Goal: Task Accomplishment & Management: Manage account settings

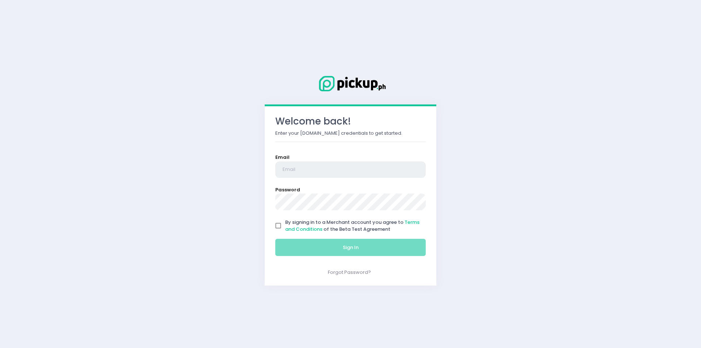
type input "[EMAIL_ADDRESS][DOMAIN_NAME]"
click at [279, 230] on input "By signing in to a Merchant account you agree to Terms and Conditions of the Be…" at bounding box center [278, 226] width 14 height 14
checkbox input "true"
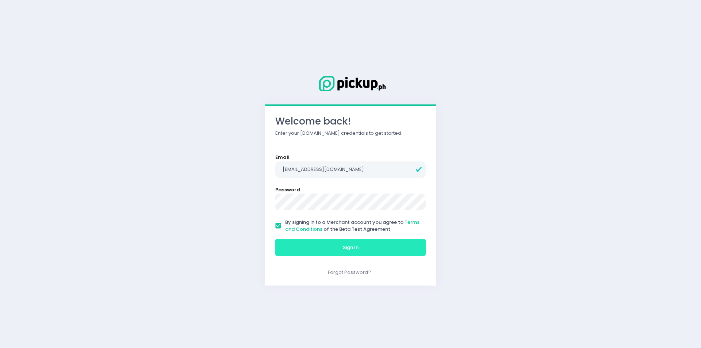
click at [298, 249] on button "Sign In" at bounding box center [350, 248] width 150 height 18
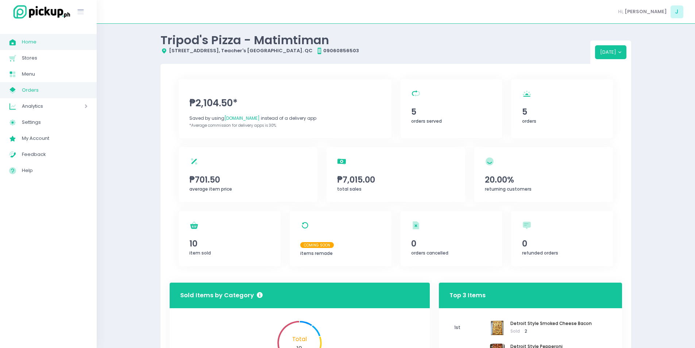
click at [62, 93] on span "Orders" at bounding box center [55, 89] width 66 height 9
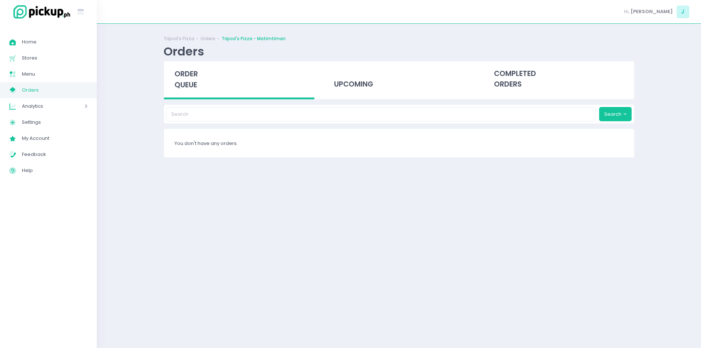
click at [187, 72] on span "order queue" at bounding box center [185, 79] width 23 height 21
click at [191, 78] on span "order queue" at bounding box center [185, 79] width 23 height 21
click at [185, 86] on span "order queue" at bounding box center [185, 79] width 23 height 21
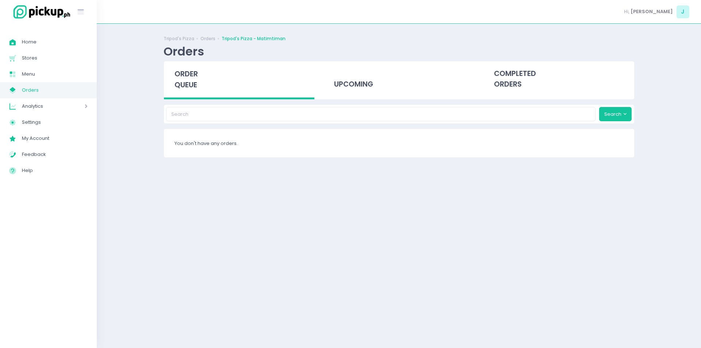
click at [182, 77] on span "order queue" at bounding box center [185, 79] width 23 height 21
click at [190, 76] on span "order queue" at bounding box center [185, 79] width 23 height 21
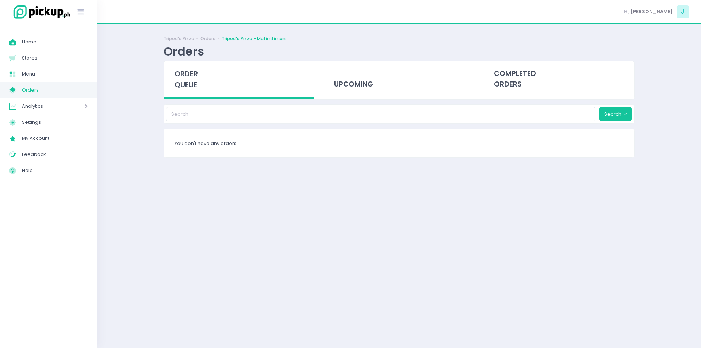
click at [190, 76] on span "order queue" at bounding box center [185, 79] width 23 height 21
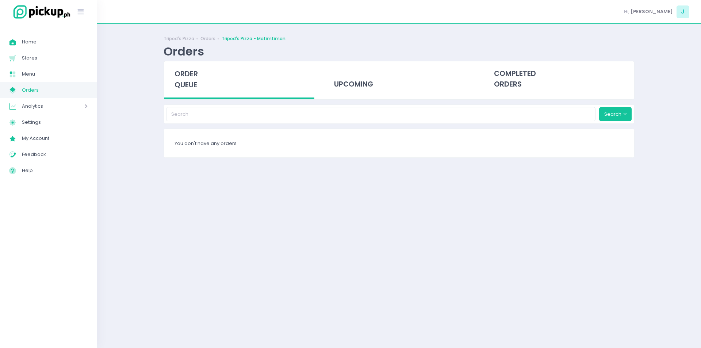
click at [190, 76] on span "order queue" at bounding box center [185, 79] width 23 height 21
click at [199, 76] on div "order queue" at bounding box center [239, 80] width 151 height 38
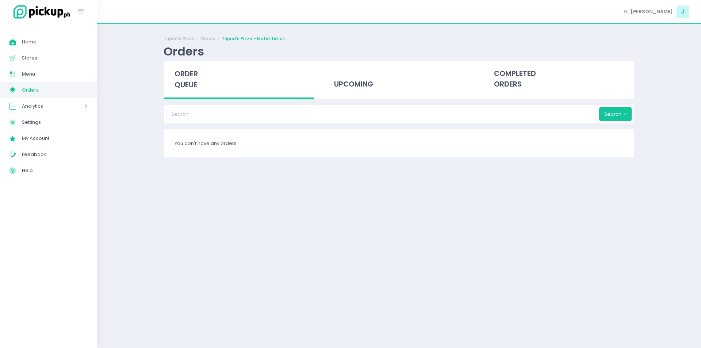
click at [199, 76] on div "order queue" at bounding box center [239, 80] width 151 height 38
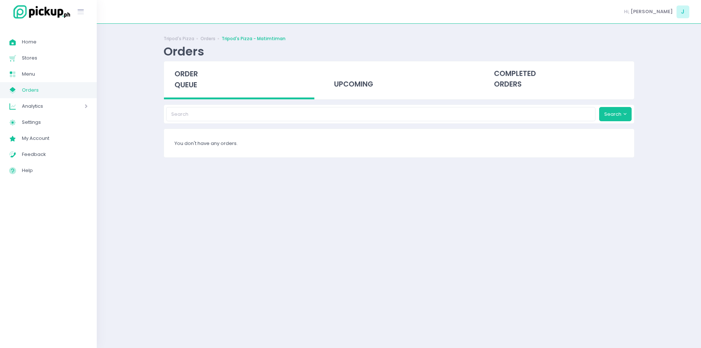
click at [254, 222] on div "Tripod's Pizza Orders Tripod's Pizza - Matimtiman Orders order queue upcoming c…" at bounding box center [398, 186] width 489 height 306
click at [191, 74] on span "order queue" at bounding box center [185, 79] width 23 height 21
click at [182, 78] on span "order queue" at bounding box center [185, 79] width 23 height 21
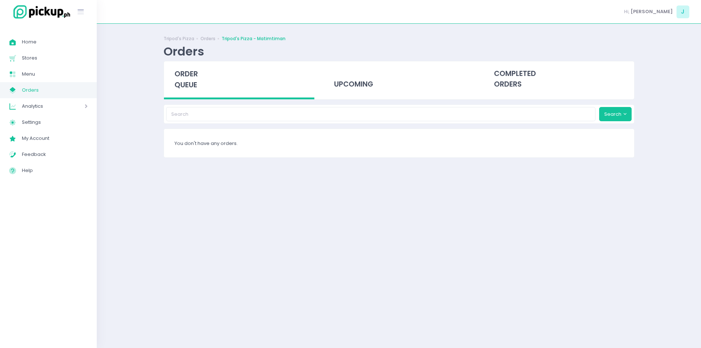
click at [182, 78] on span "order queue" at bounding box center [185, 79] width 23 height 21
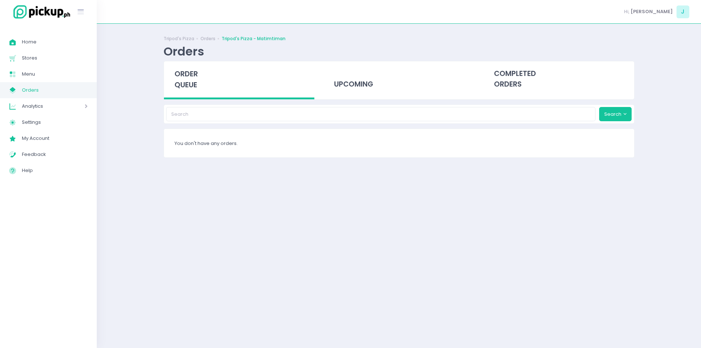
click at [182, 78] on span "order queue" at bounding box center [185, 79] width 23 height 21
click at [175, 76] on span "order queue" at bounding box center [185, 79] width 23 height 21
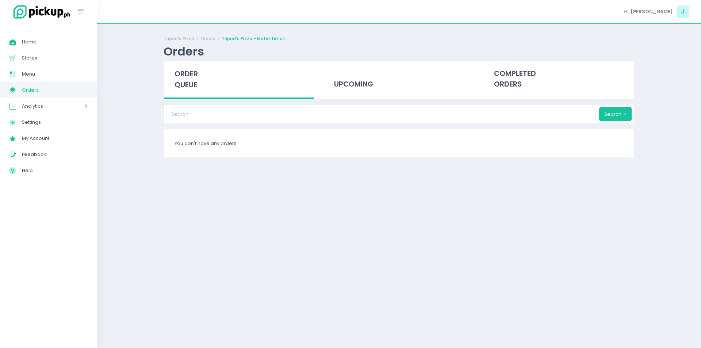
click at [175, 76] on span "order queue" at bounding box center [185, 79] width 23 height 21
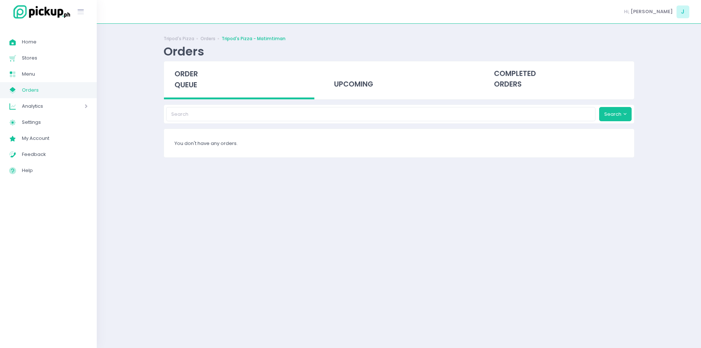
click at [175, 76] on span "order queue" at bounding box center [185, 79] width 23 height 21
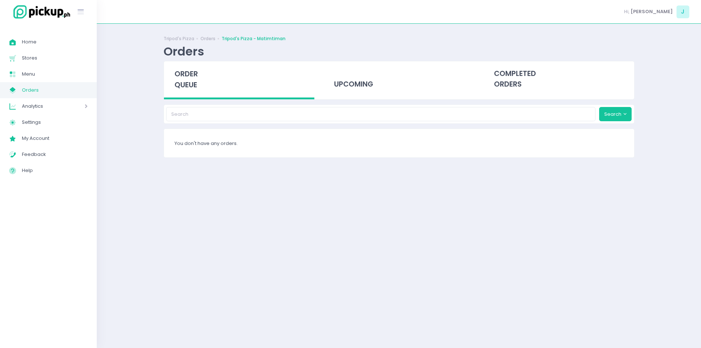
click at [175, 76] on span "order queue" at bounding box center [185, 79] width 23 height 21
click at [188, 76] on span "order queue" at bounding box center [185, 79] width 23 height 21
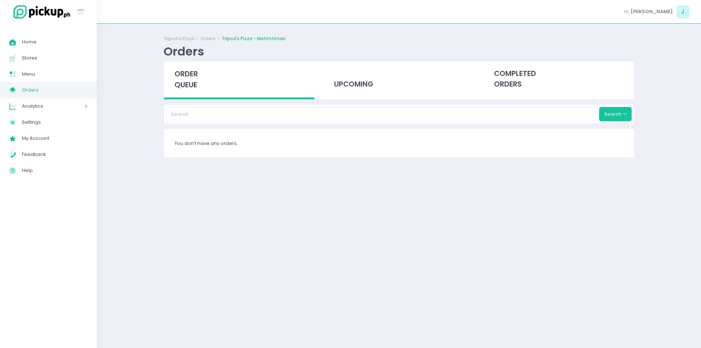
click at [188, 76] on span "order queue" at bounding box center [185, 79] width 23 height 21
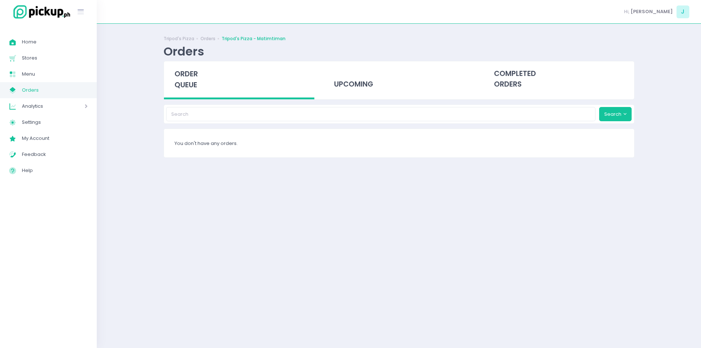
click at [188, 76] on span "order queue" at bounding box center [185, 79] width 23 height 21
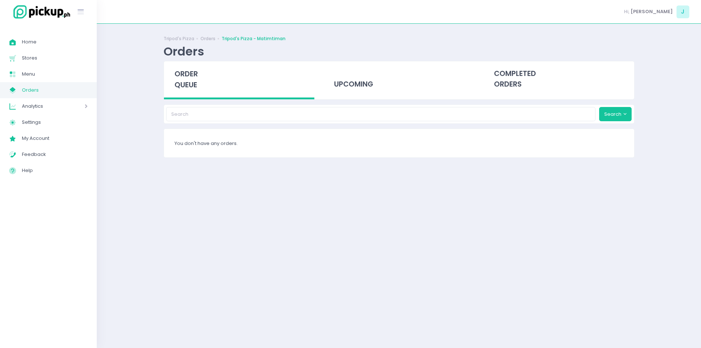
click at [188, 76] on span "order queue" at bounding box center [185, 79] width 23 height 21
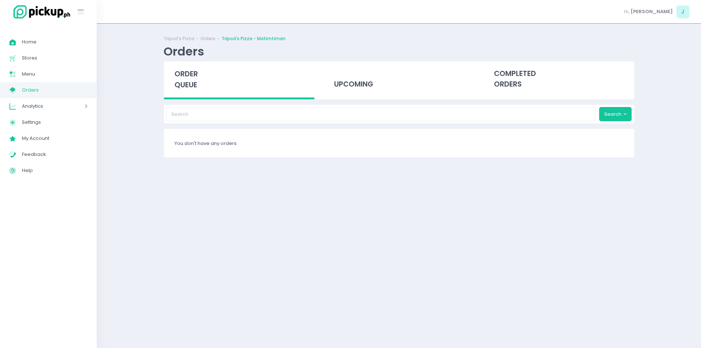
click at [188, 76] on span "order queue" at bounding box center [185, 79] width 23 height 21
click at [218, 84] on div "order queue" at bounding box center [239, 80] width 151 height 38
click at [189, 90] on div "order queue" at bounding box center [239, 80] width 151 height 38
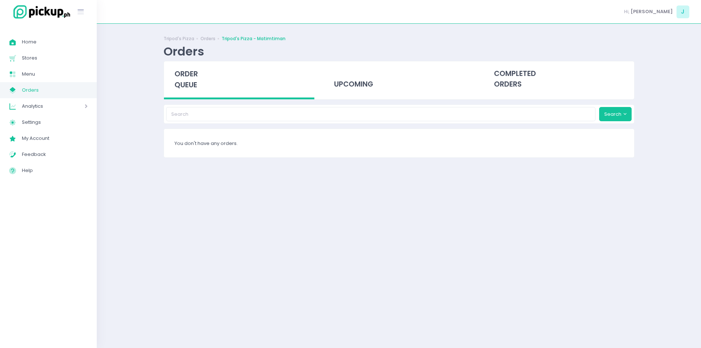
click at [189, 90] on div "order queue" at bounding box center [239, 80] width 151 height 38
click at [183, 85] on span "order queue" at bounding box center [185, 79] width 23 height 21
click at [182, 76] on span "order queue" at bounding box center [185, 79] width 23 height 21
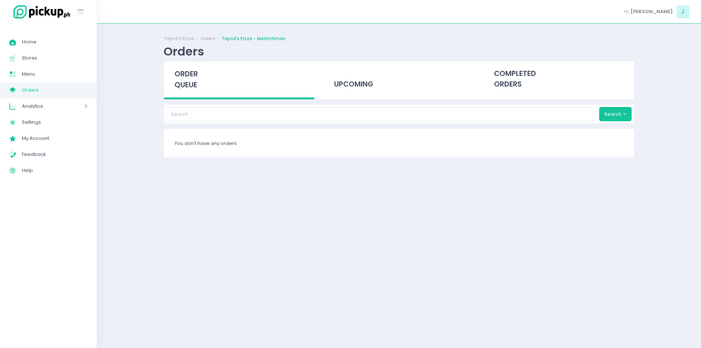
click at [182, 76] on span "order queue" at bounding box center [185, 79] width 23 height 21
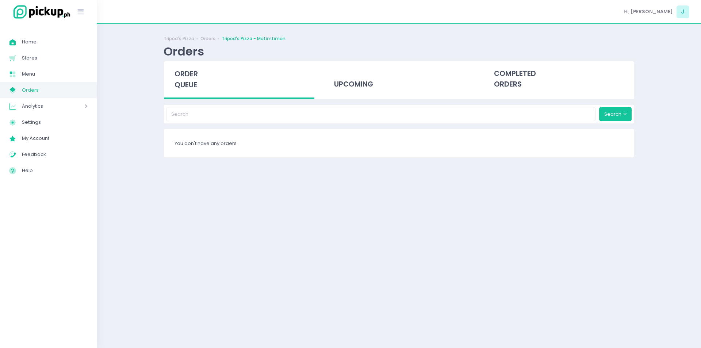
click at [182, 76] on span "order queue" at bounding box center [185, 79] width 23 height 21
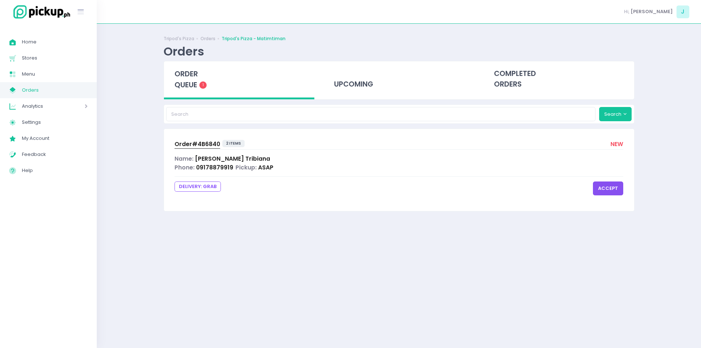
click at [619, 186] on button "accept" at bounding box center [608, 188] width 30 height 14
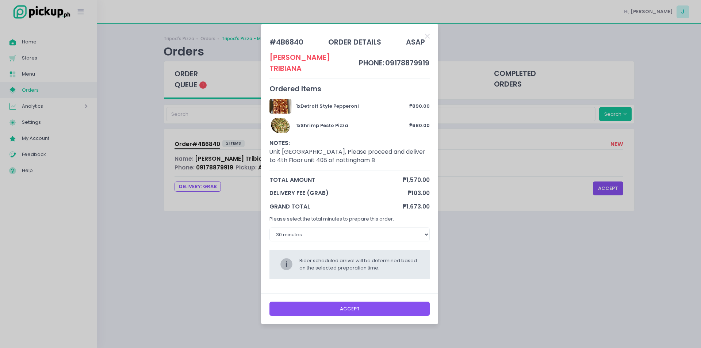
click at [311, 302] on button "Accept" at bounding box center [349, 309] width 161 height 14
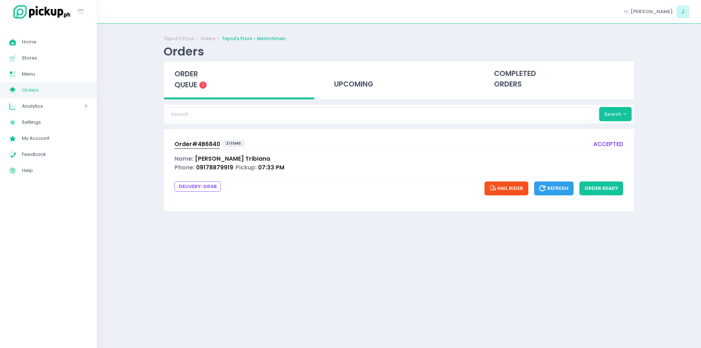
click at [199, 149] on link "Order# 4B6840" at bounding box center [197, 145] width 46 height 10
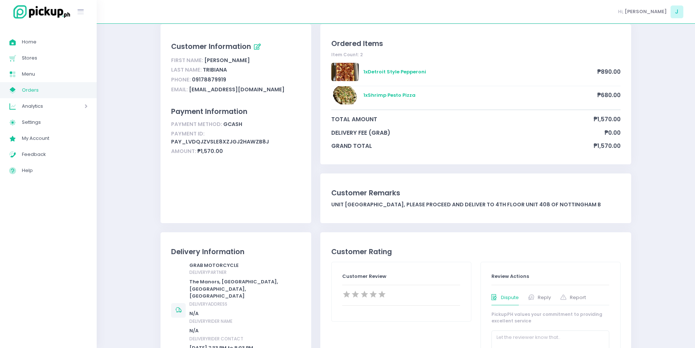
scroll to position [39, 0]
click at [49, 88] on span "Orders" at bounding box center [55, 89] width 66 height 9
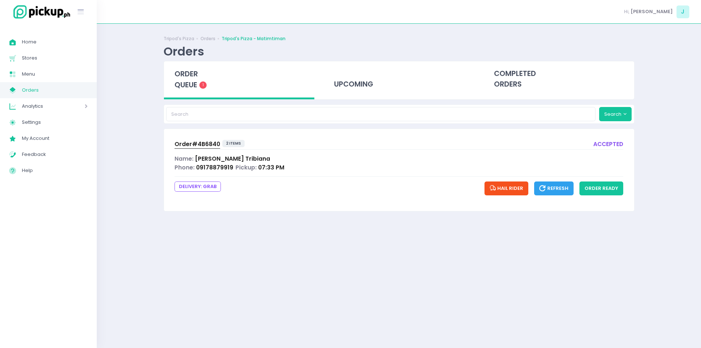
click at [190, 72] on span "order queue" at bounding box center [185, 79] width 23 height 21
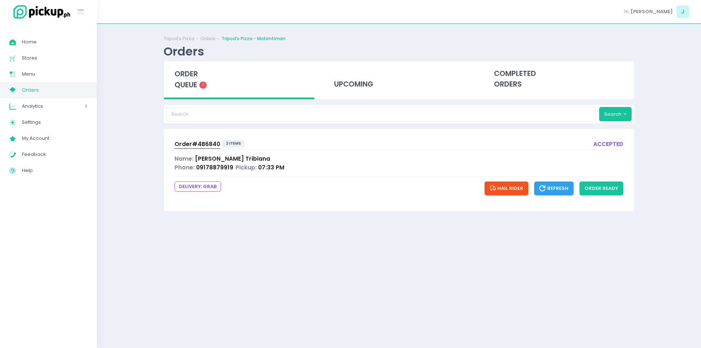
click at [190, 72] on span "order queue" at bounding box center [185, 79] width 23 height 21
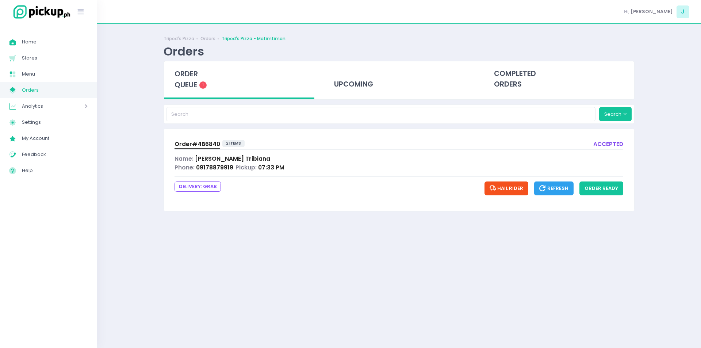
click at [190, 72] on span "order queue" at bounding box center [185, 79] width 23 height 21
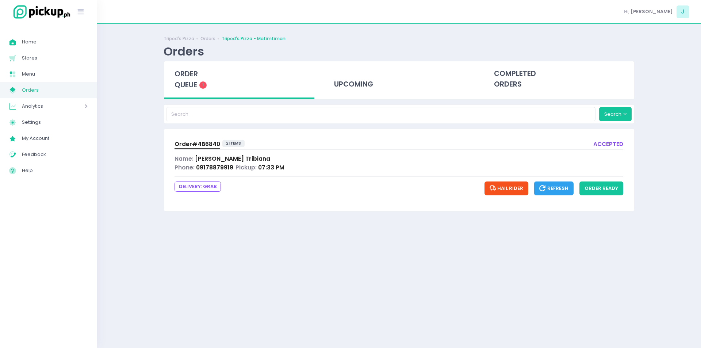
click at [188, 75] on span "order queue" at bounding box center [185, 79] width 23 height 21
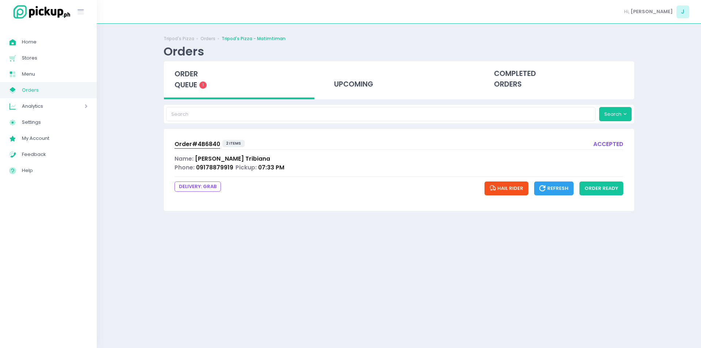
click at [188, 75] on span "order queue" at bounding box center [185, 79] width 23 height 21
click at [185, 83] on span "order queue" at bounding box center [185, 79] width 23 height 21
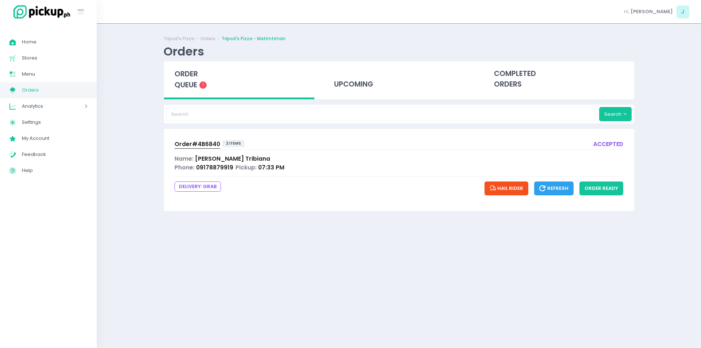
click at [185, 83] on span "order queue" at bounding box center [185, 79] width 23 height 21
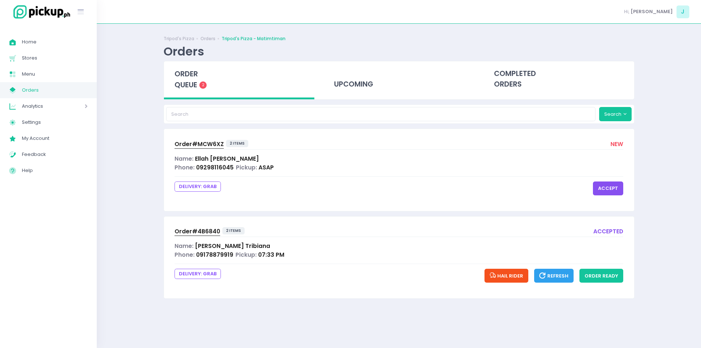
click at [185, 83] on span "order queue" at bounding box center [185, 79] width 23 height 21
click at [600, 193] on button "accept" at bounding box center [608, 188] width 30 height 14
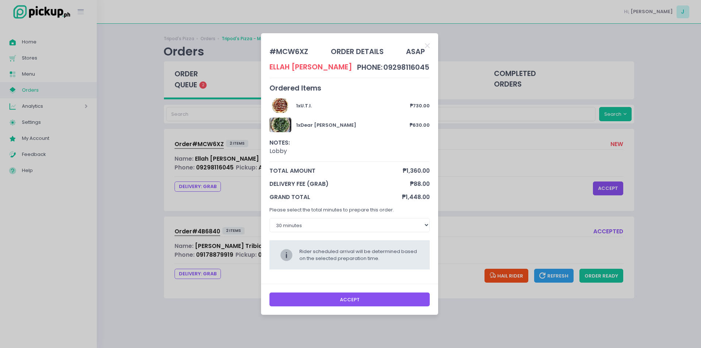
click at [319, 306] on button "Accept" at bounding box center [349, 299] width 161 height 14
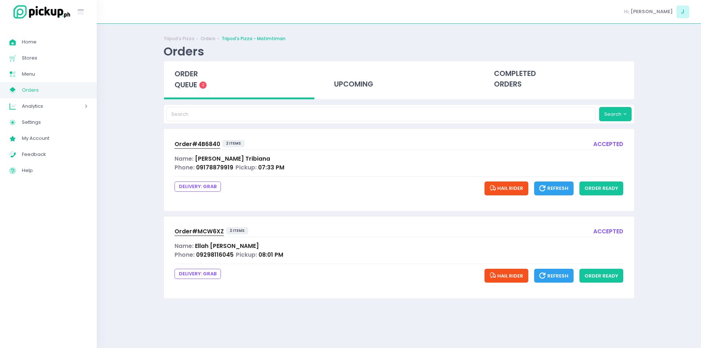
click at [198, 236] on div "Order# MCW6XZ" at bounding box center [198, 231] width 49 height 9
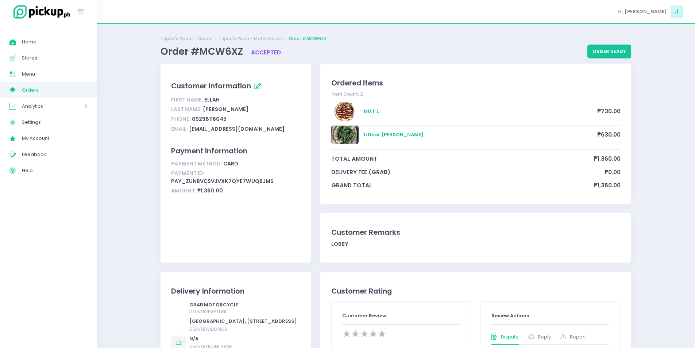
click at [79, 87] on span "Orders" at bounding box center [55, 89] width 66 height 9
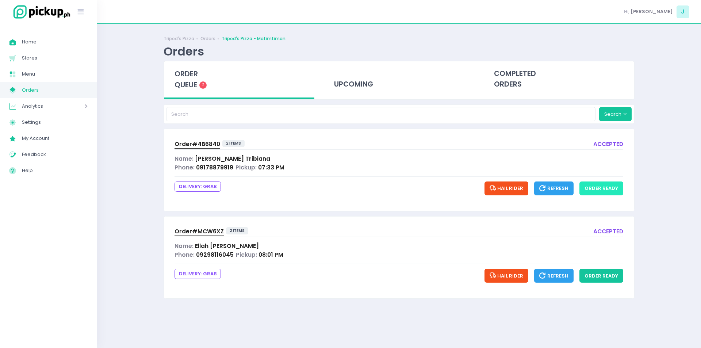
click at [601, 194] on button "order ready" at bounding box center [601, 188] width 44 height 14
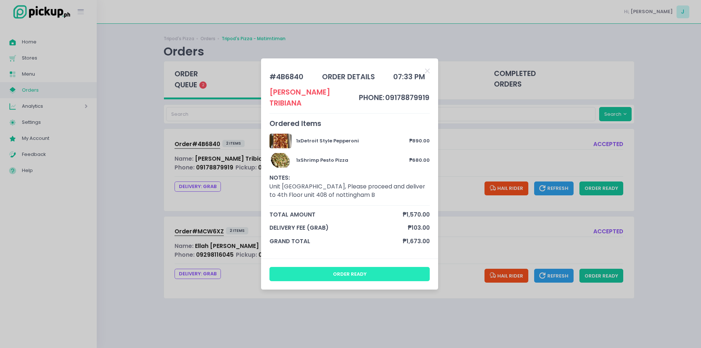
click at [315, 271] on button "order ready" at bounding box center [349, 274] width 161 height 14
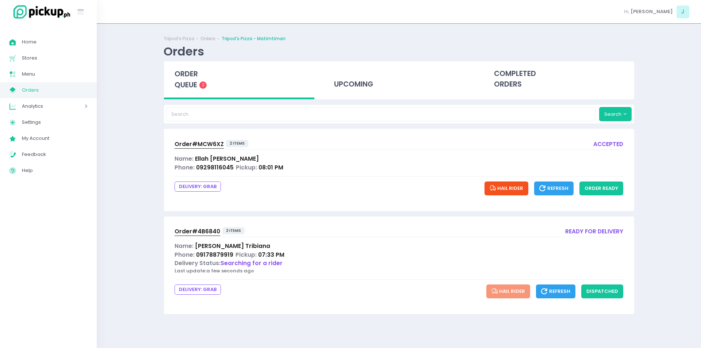
click at [195, 58] on div "Orders" at bounding box center [184, 51] width 41 height 14
click at [191, 70] on span "order queue" at bounding box center [185, 79] width 23 height 21
click at [187, 81] on span "order queue" at bounding box center [185, 79] width 23 height 21
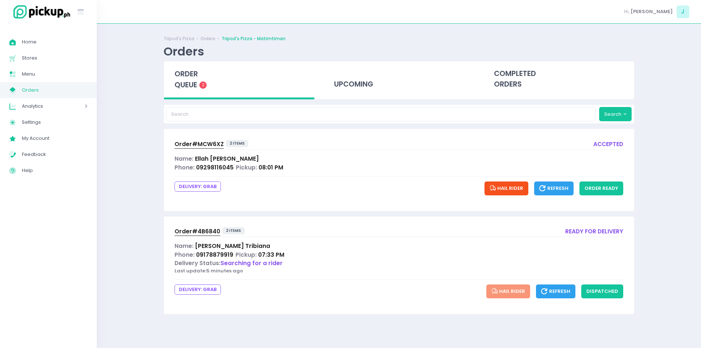
click at [187, 81] on span "order queue" at bounding box center [185, 79] width 23 height 21
click at [190, 72] on span "order queue" at bounding box center [185, 79] width 23 height 21
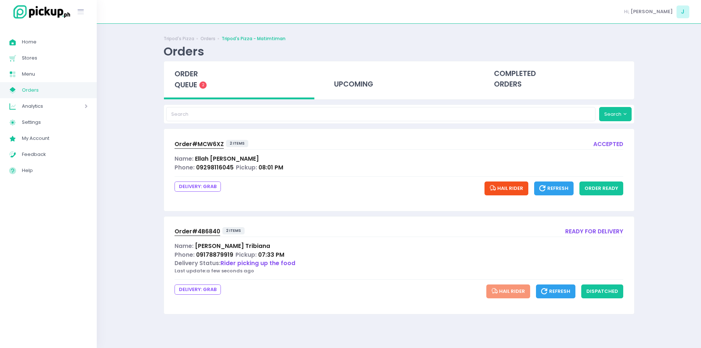
click at [189, 78] on span "order queue" at bounding box center [185, 79] width 23 height 21
click at [608, 186] on button "order ready" at bounding box center [601, 188] width 44 height 14
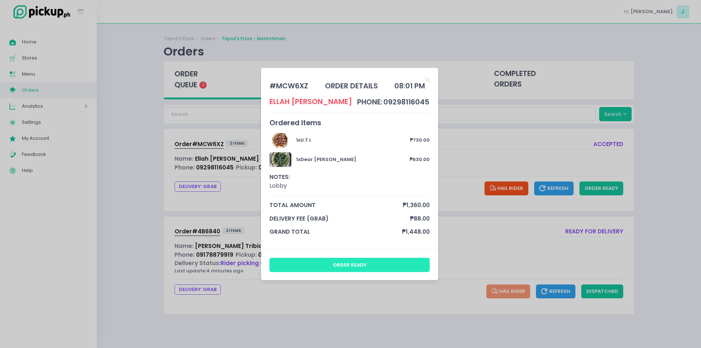
click at [380, 270] on button "order ready" at bounding box center [349, 265] width 161 height 14
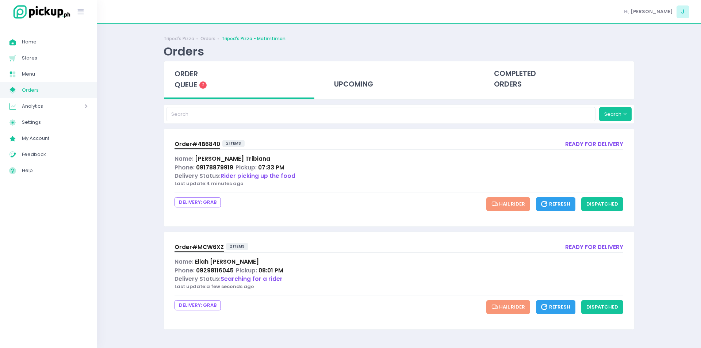
click at [179, 63] on div "order queue 2" at bounding box center [239, 80] width 151 height 38
click at [182, 76] on span "order queue" at bounding box center [185, 79] width 23 height 21
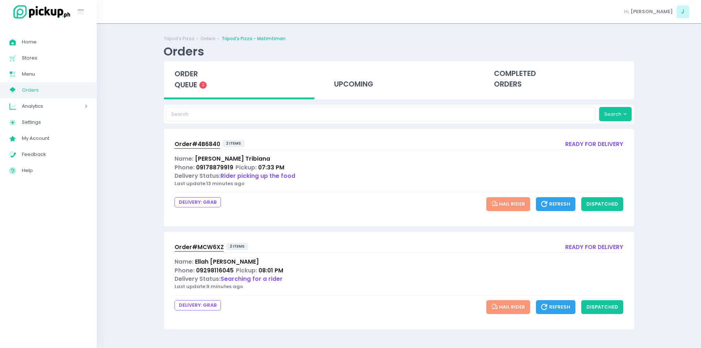
click at [182, 76] on span "order queue" at bounding box center [185, 79] width 23 height 21
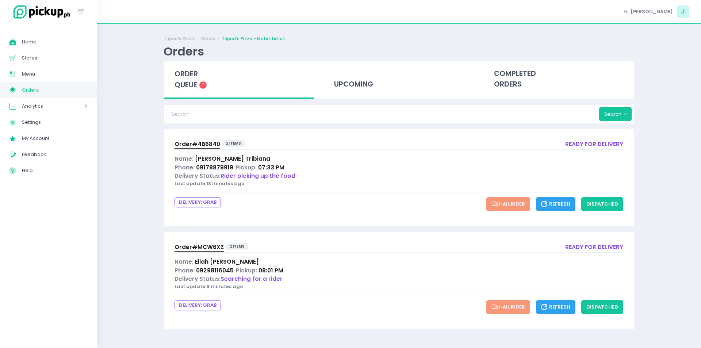
click at [189, 141] on span "Order# 4B6840" at bounding box center [197, 144] width 46 height 8
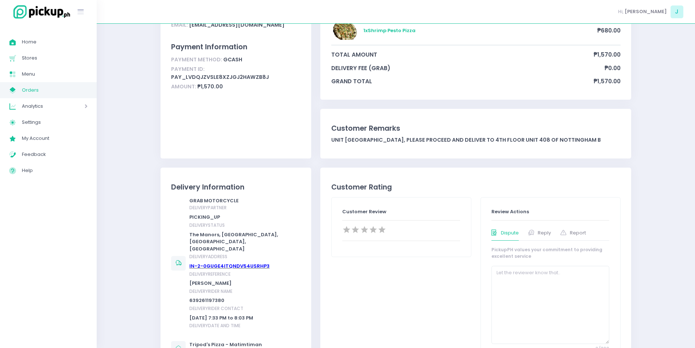
scroll to position [105, 0]
click at [225, 261] on link "IN-2-0GUGE4ITQNDV54USRHP3" at bounding box center [229, 264] width 80 height 7
click at [36, 90] on span "Orders" at bounding box center [55, 89] width 66 height 9
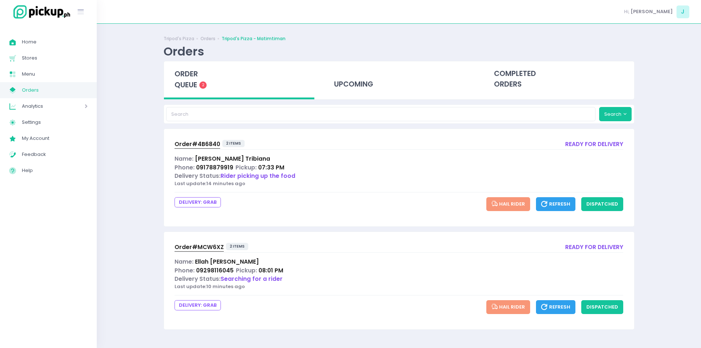
click at [191, 88] on span "order queue" at bounding box center [185, 79] width 23 height 21
click at [191, 85] on span "order queue" at bounding box center [185, 79] width 23 height 21
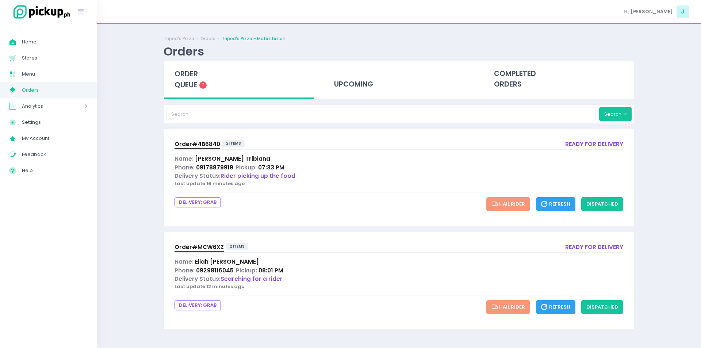
click at [191, 85] on span "order queue" at bounding box center [185, 79] width 23 height 21
click at [200, 82] on div "order queue 2" at bounding box center [239, 80] width 151 height 38
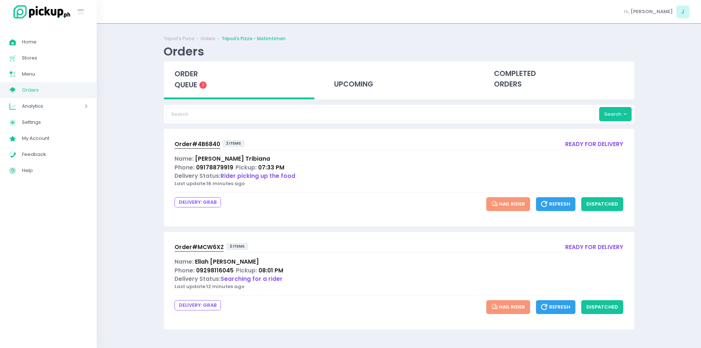
click at [200, 82] on div "order queue 2" at bounding box center [239, 80] width 151 height 38
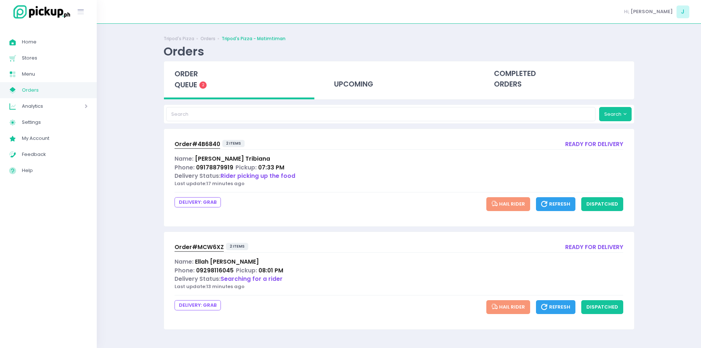
click at [200, 82] on div "order queue 2" at bounding box center [239, 80] width 151 height 38
click at [209, 143] on span "Order# 4B6840" at bounding box center [197, 144] width 46 height 8
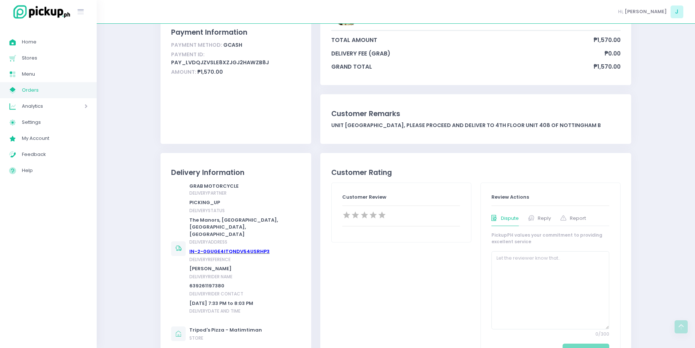
scroll to position [119, 0]
click at [224, 247] on link "IN-2-0GUGE4ITQNDV54USRHP3" at bounding box center [229, 250] width 80 height 7
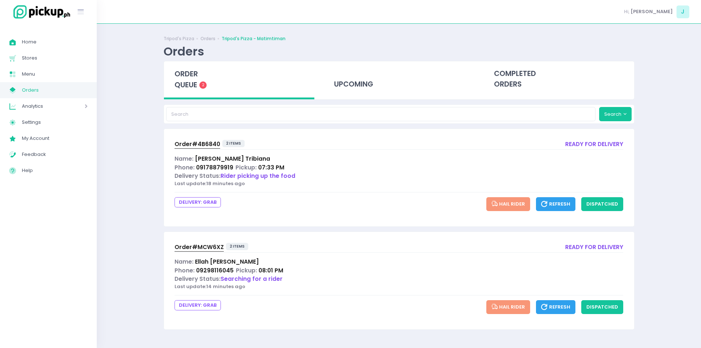
click at [196, 73] on span "order queue" at bounding box center [185, 79] width 23 height 21
click at [193, 92] on div "order queue 2" at bounding box center [239, 80] width 151 height 38
click at [189, 87] on span "order queue" at bounding box center [185, 79] width 23 height 21
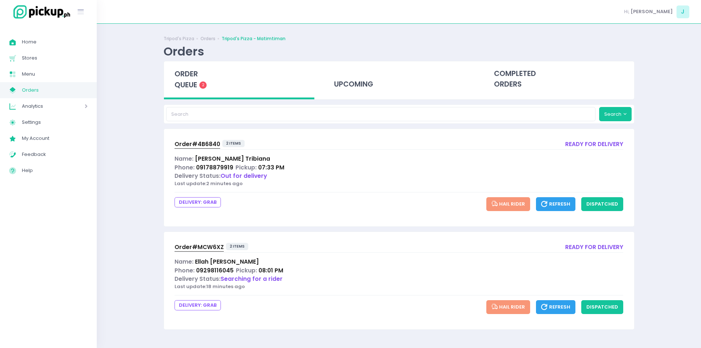
click at [189, 87] on span "order queue" at bounding box center [185, 79] width 23 height 21
click at [601, 207] on button "dispatched" at bounding box center [602, 204] width 42 height 14
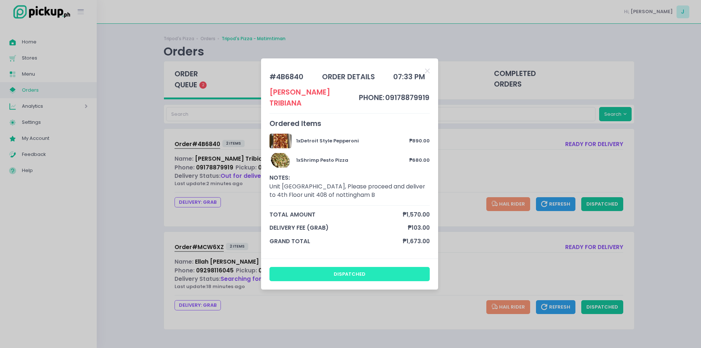
click at [342, 267] on button "dispatched" at bounding box center [349, 274] width 161 height 14
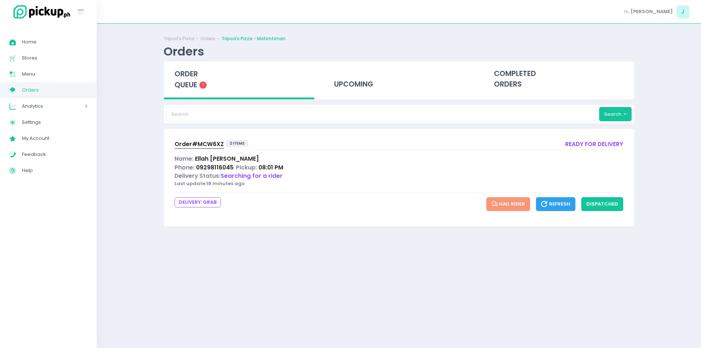
click at [186, 96] on div "order queue 1" at bounding box center [239, 80] width 151 height 38
click at [187, 85] on span "order queue" at bounding box center [185, 79] width 23 height 21
click at [191, 145] on span "Order# MCW6XZ" at bounding box center [198, 144] width 49 height 8
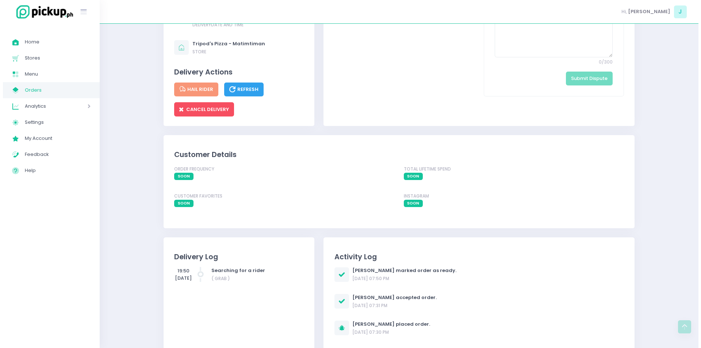
scroll to position [390, 0]
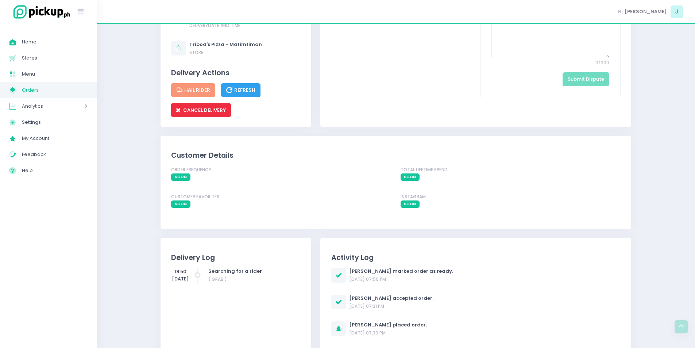
click at [212, 114] on span "CANCEL DELIVERY" at bounding box center [201, 110] width 50 height 7
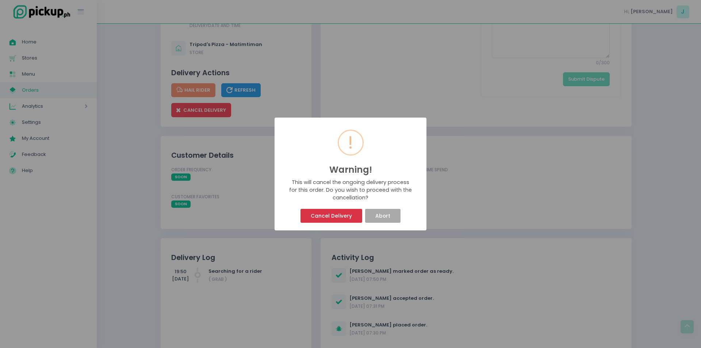
click at [326, 220] on button "Cancel Delivery" at bounding box center [330, 216] width 61 height 14
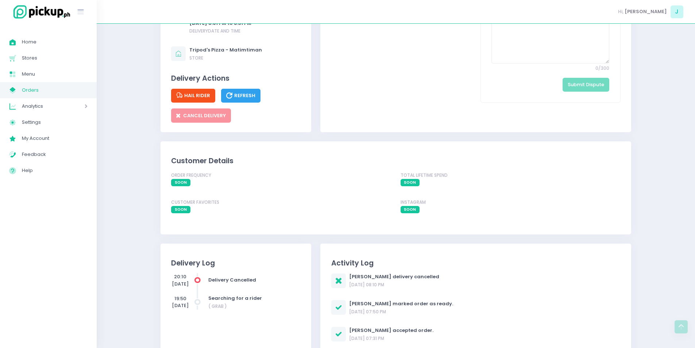
scroll to position [371, 0]
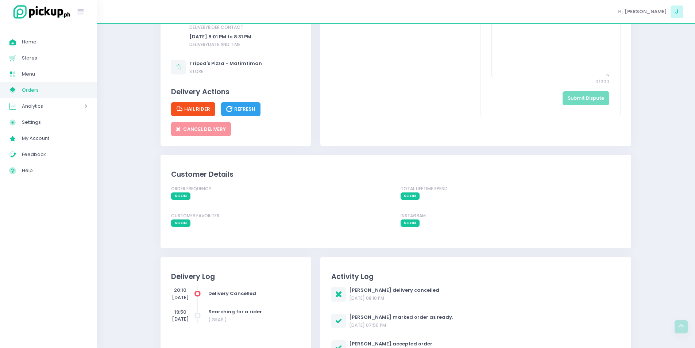
click at [189, 112] on span "Hail Rider" at bounding box center [193, 108] width 34 height 7
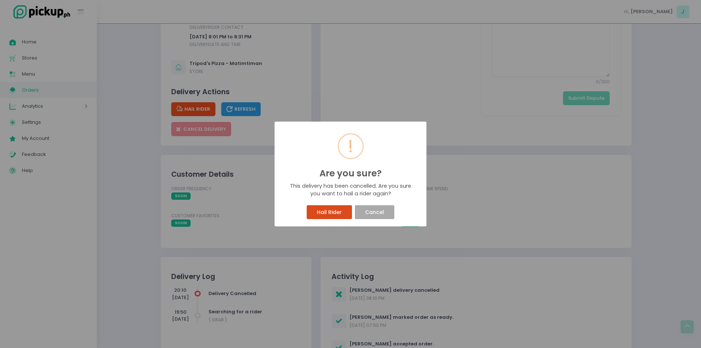
click at [338, 216] on button "Hail Rider" at bounding box center [329, 212] width 45 height 14
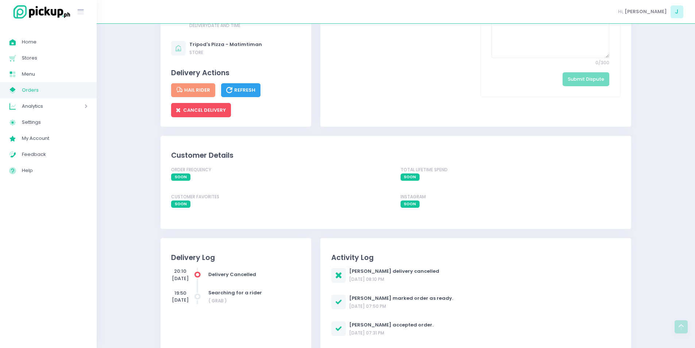
scroll to position [388, 0]
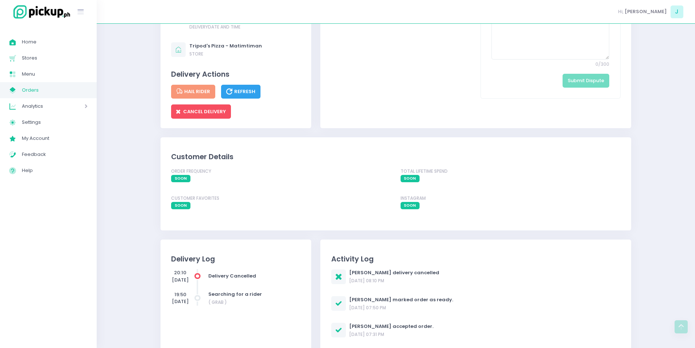
click at [242, 99] on button "Refresh" at bounding box center [240, 92] width 39 height 14
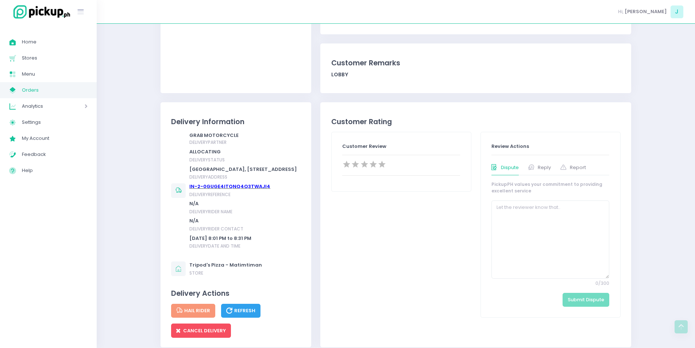
scroll to position [0, 0]
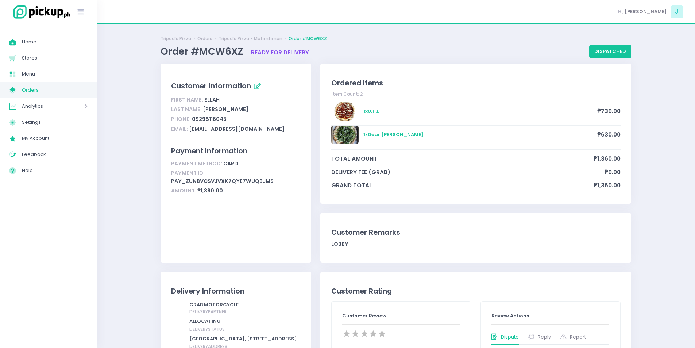
click at [55, 90] on span "Orders" at bounding box center [55, 89] width 66 height 9
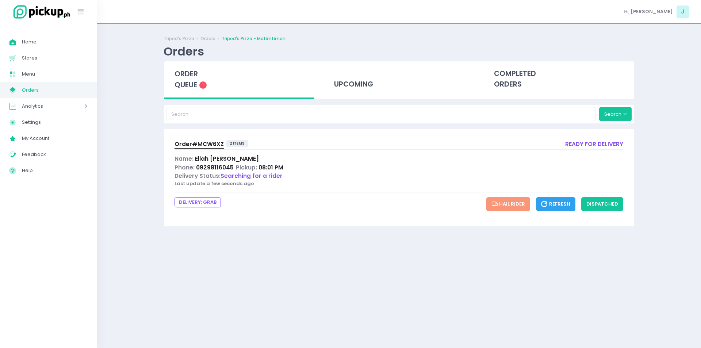
click at [55, 90] on span "Orders" at bounding box center [55, 89] width 66 height 9
click at [170, 88] on div "order queue 1" at bounding box center [239, 80] width 151 height 38
click at [190, 80] on span "order queue" at bounding box center [185, 79] width 23 height 21
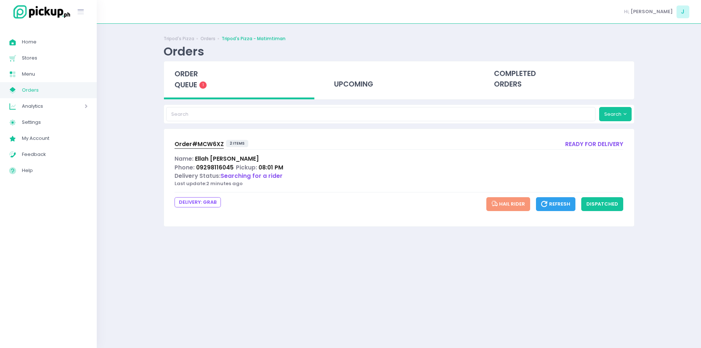
click at [190, 80] on span "order queue" at bounding box center [185, 79] width 23 height 21
click at [189, 80] on span "order queue" at bounding box center [185, 79] width 23 height 21
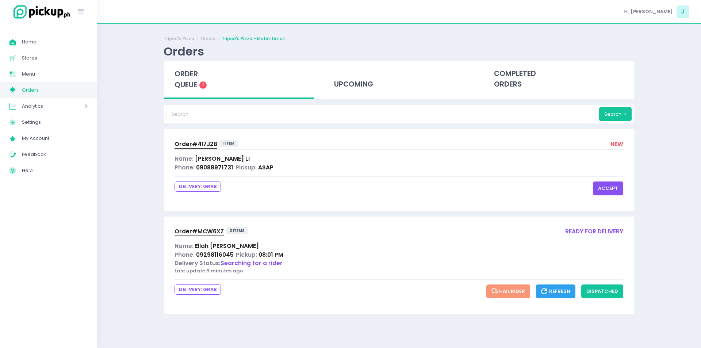
click at [614, 191] on button "accept" at bounding box center [608, 188] width 30 height 14
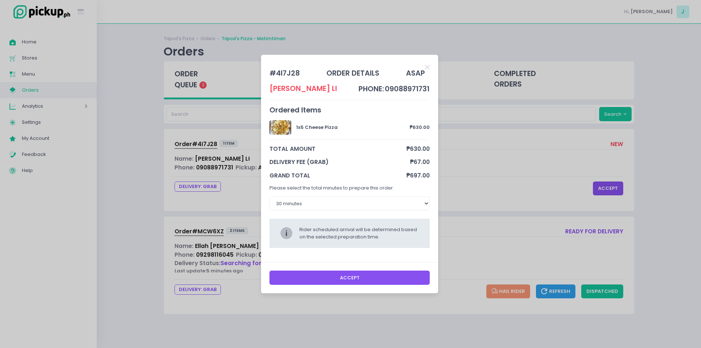
click at [330, 274] on button "Accept" at bounding box center [349, 277] width 161 height 14
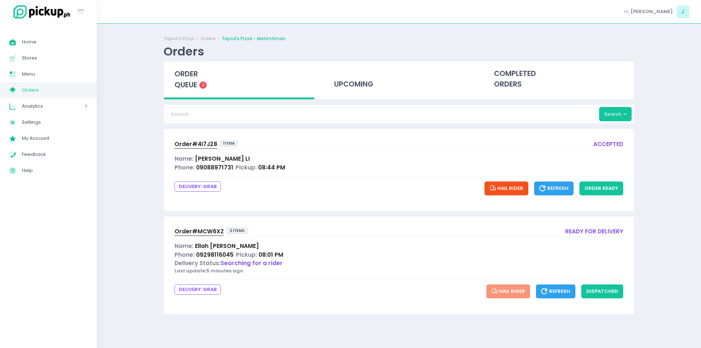
click at [170, 78] on div "order queue 2" at bounding box center [239, 80] width 151 height 38
click at [195, 149] on link "Order# 4I7J28" at bounding box center [195, 145] width 43 height 10
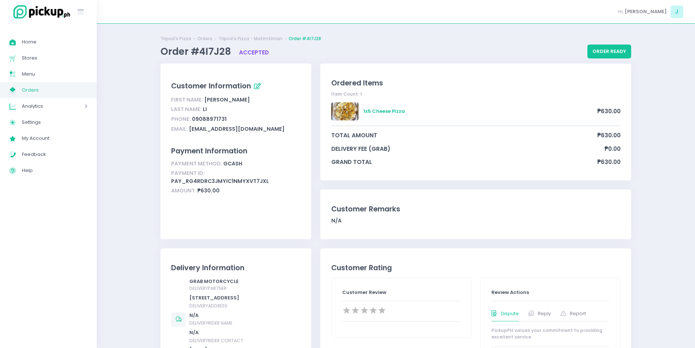
click at [59, 91] on span "Orders" at bounding box center [55, 89] width 66 height 9
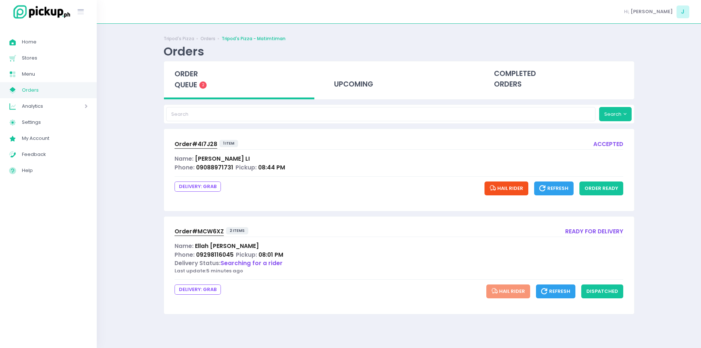
click at [199, 84] on div "order queue 2" at bounding box center [239, 80] width 151 height 38
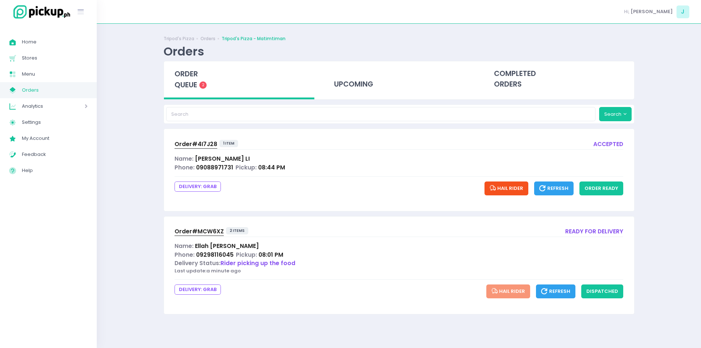
click at [199, 84] on div "order queue 2" at bounding box center [239, 80] width 151 height 38
click at [190, 82] on span "order queue" at bounding box center [185, 79] width 23 height 21
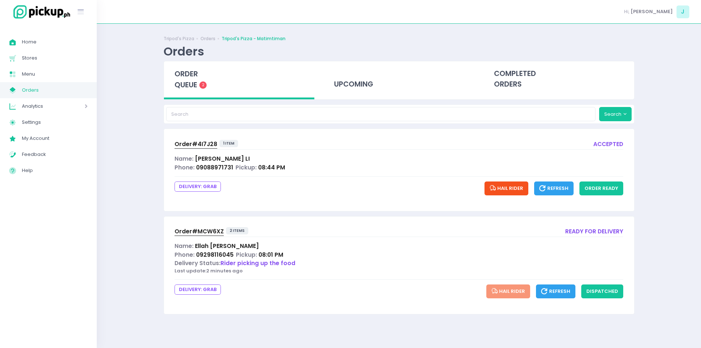
click at [190, 82] on span "order queue" at bounding box center [185, 79] width 23 height 21
click at [181, 116] on input "search" at bounding box center [380, 114] width 429 height 14
click at [183, 95] on div "order queue 2" at bounding box center [239, 80] width 151 height 38
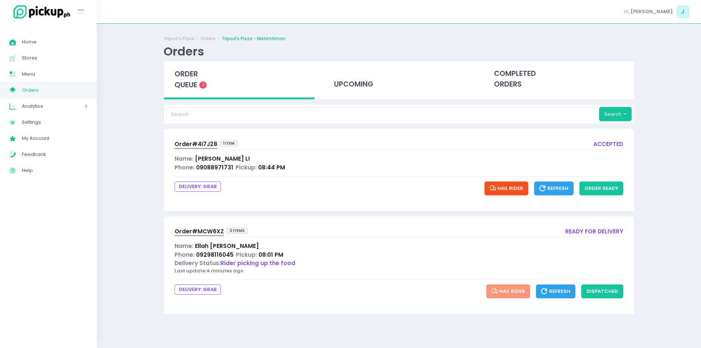
click at [183, 95] on div "order queue 2" at bounding box center [239, 80] width 151 height 38
click at [615, 189] on button "order ready" at bounding box center [601, 188] width 44 height 14
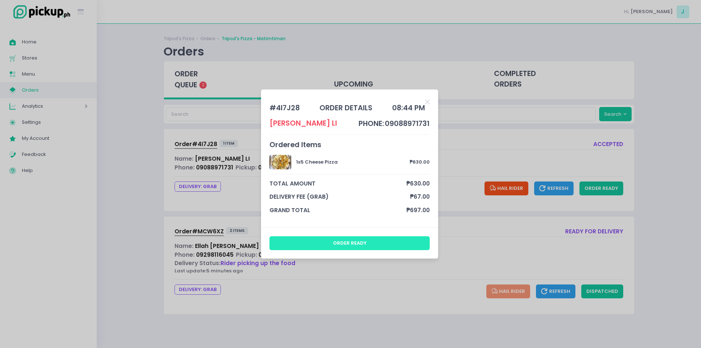
click at [336, 241] on button "order ready" at bounding box center [349, 243] width 161 height 14
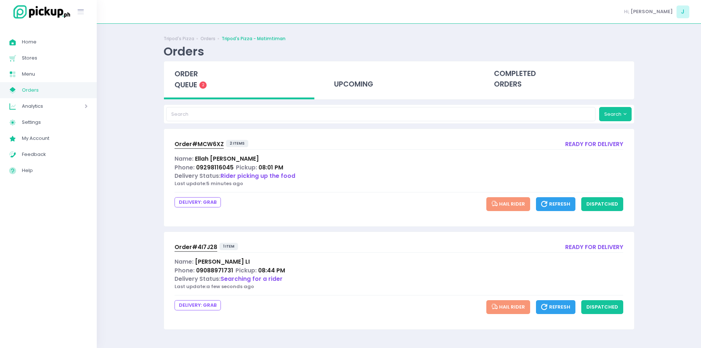
click at [195, 85] on span "order queue" at bounding box center [185, 79] width 23 height 21
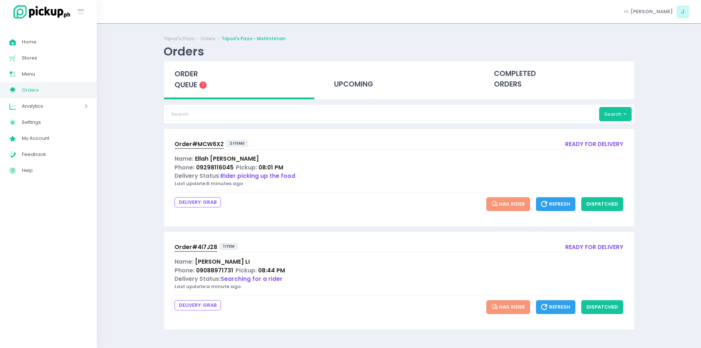
click at [185, 75] on span "order queue" at bounding box center [185, 79] width 23 height 21
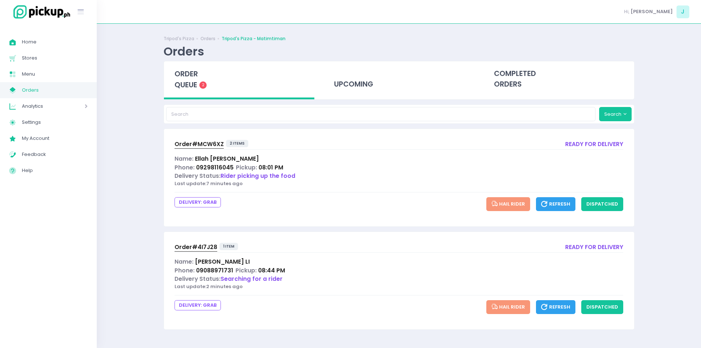
click at [185, 75] on span "order queue" at bounding box center [185, 79] width 23 height 21
click at [218, 144] on span "Order# MCW6XZ" at bounding box center [198, 144] width 49 height 8
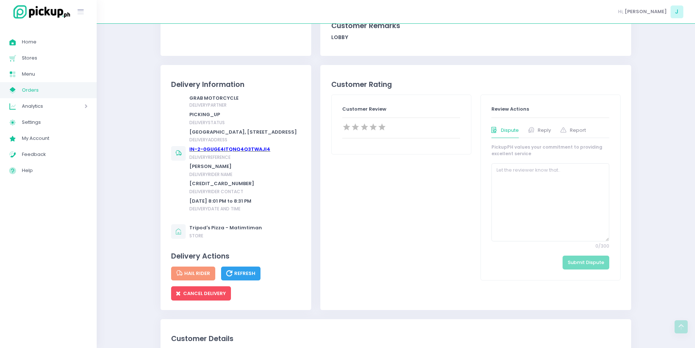
scroll to position [195, 0]
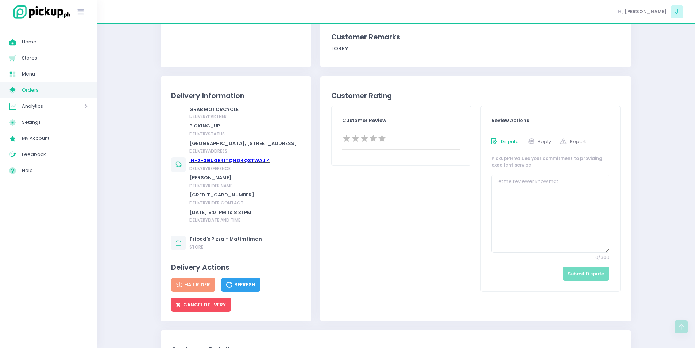
click at [79, 85] on link "My Store Created with Sketch. Orders" at bounding box center [48, 90] width 97 height 16
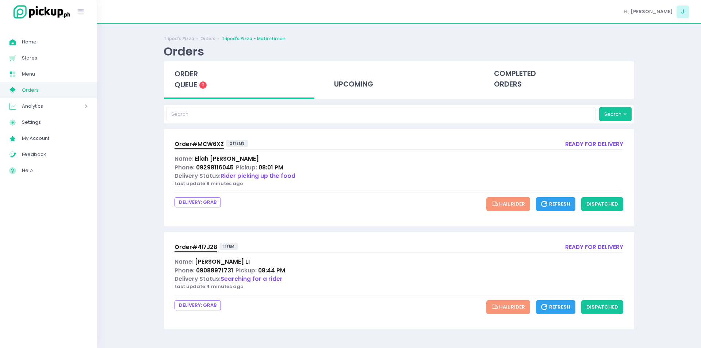
click at [202, 72] on div "order queue 2" at bounding box center [239, 80] width 151 height 38
click at [177, 87] on span "order queue" at bounding box center [185, 79] width 23 height 21
click at [611, 208] on button "dispatched" at bounding box center [602, 204] width 42 height 14
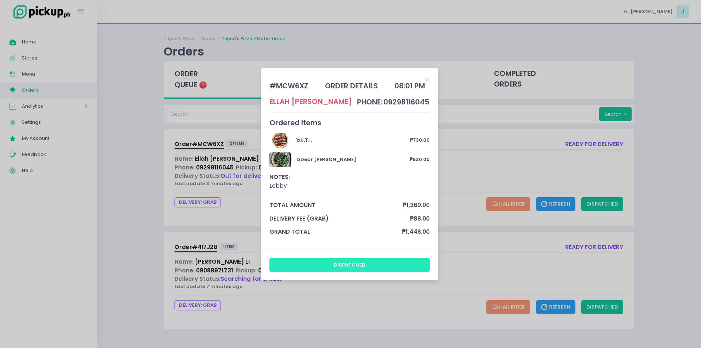
click at [366, 262] on button "dispatched" at bounding box center [349, 265] width 161 height 14
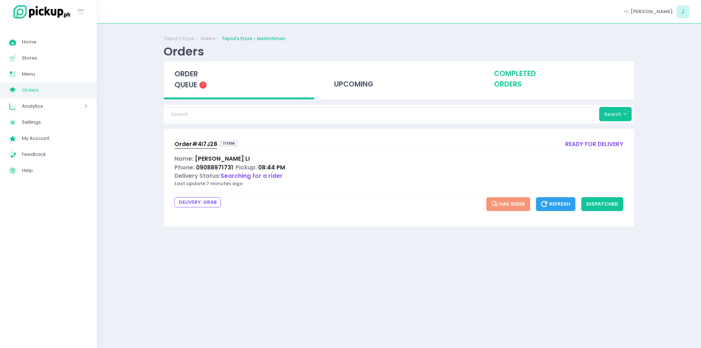
click at [560, 84] on div "completed orders" at bounding box center [558, 79] width 151 height 36
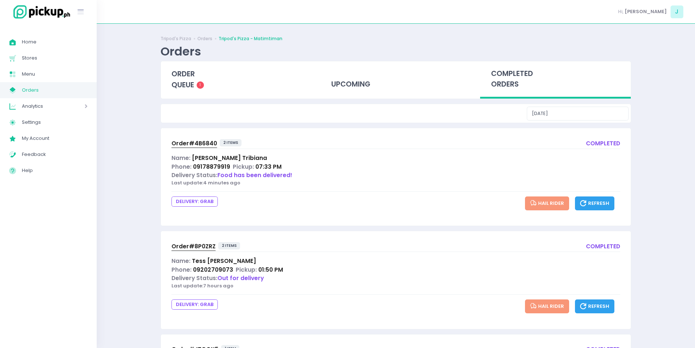
scroll to position [29, 0]
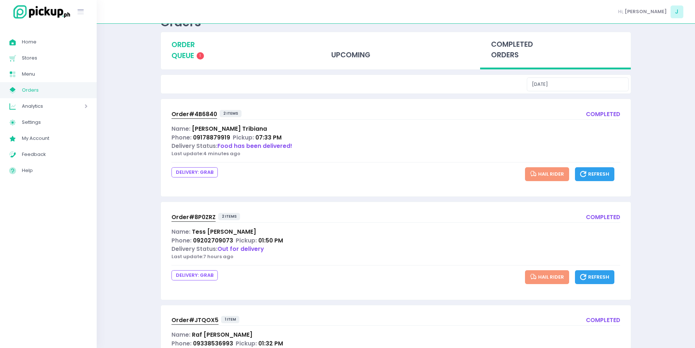
click at [208, 49] on div "order queue 1" at bounding box center [236, 50] width 151 height 36
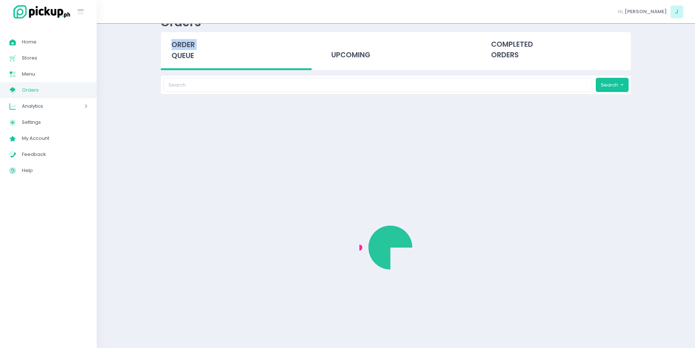
click at [208, 49] on div "order queue" at bounding box center [236, 51] width 151 height 38
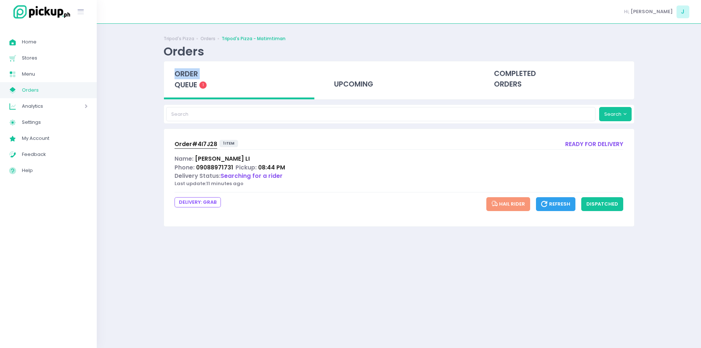
click at [206, 144] on span "Order# 4I7J28" at bounding box center [195, 144] width 43 height 8
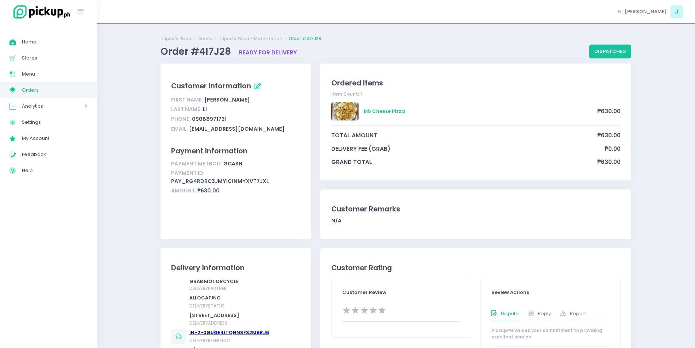
click at [73, 95] on link "My Store Created with Sketch. Orders" at bounding box center [48, 90] width 97 height 16
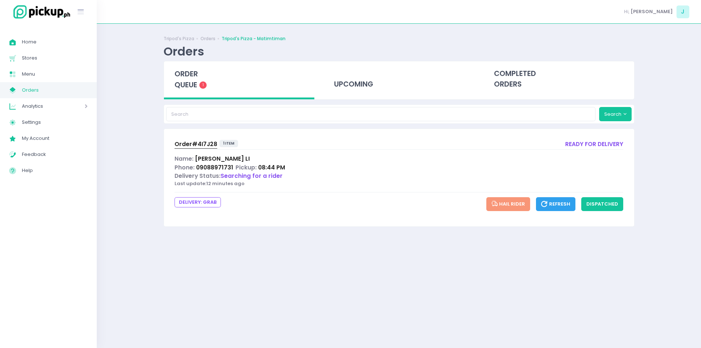
click at [187, 97] on div "order queue 1" at bounding box center [239, 80] width 151 height 38
click at [188, 85] on span "order queue" at bounding box center [185, 79] width 23 height 21
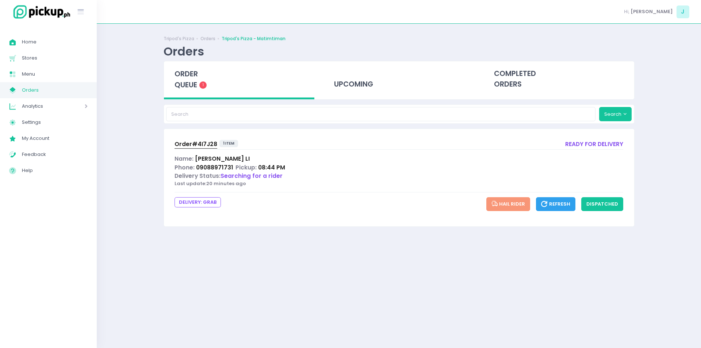
click at [188, 85] on span "order queue" at bounding box center [185, 79] width 23 height 21
click at [499, 73] on div "completed orders" at bounding box center [558, 79] width 151 height 36
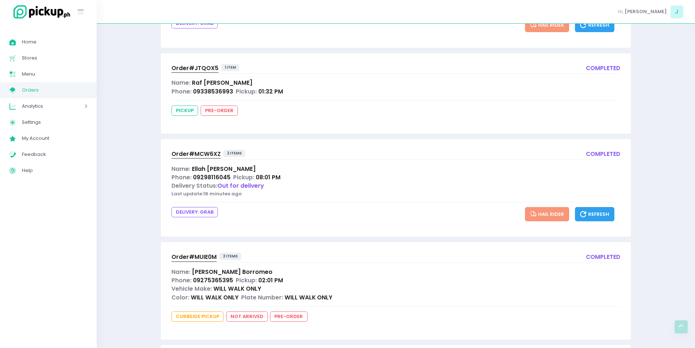
scroll to position [283, 0]
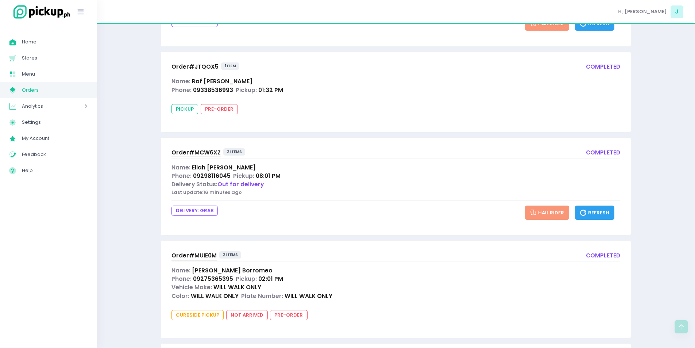
click at [633, 180] on div "Tripod's Pizza Orders Tripod's Pizza - Matimtiman Orders order queue 1 upcoming…" at bounding box center [395, 141] width 489 height 782
click at [74, 95] on link "My Store Created with Sketch. Orders" at bounding box center [48, 90] width 97 height 16
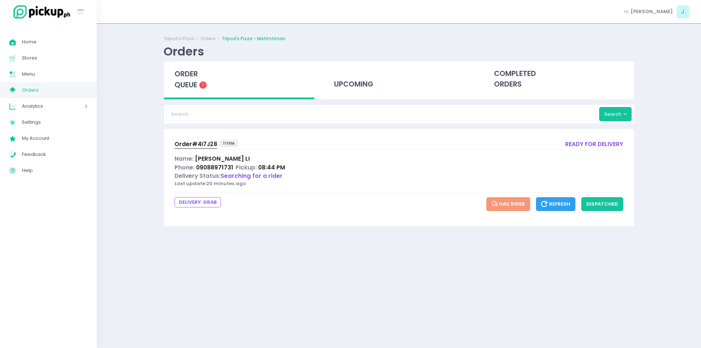
click at [74, 95] on link "My Store Created with Sketch. Orders" at bounding box center [48, 90] width 97 height 16
click at [666, 166] on div "Tripod's Pizza Orders Tripod's Pizza - Matimtiman Orders order queue 1 upcoming…" at bounding box center [399, 186] width 604 height 306
click at [628, 254] on div "Tripod's Pizza Orders Tripod's Pizza - Matimtiman Orders order queue 1 upcoming…" at bounding box center [398, 186] width 489 height 306
click at [514, 69] on div "completed orders" at bounding box center [558, 79] width 151 height 36
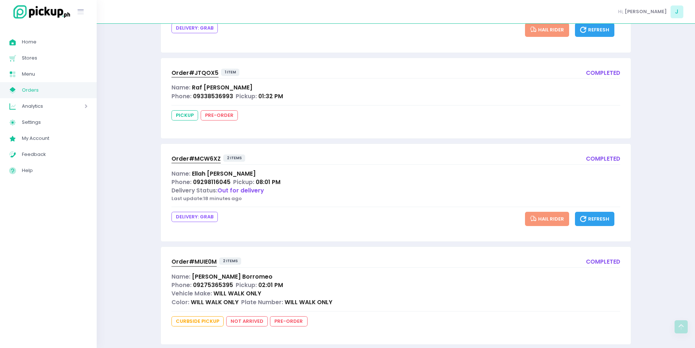
scroll to position [277, 0]
click at [198, 161] on span "Order# MCW6XZ" at bounding box center [196, 158] width 49 height 8
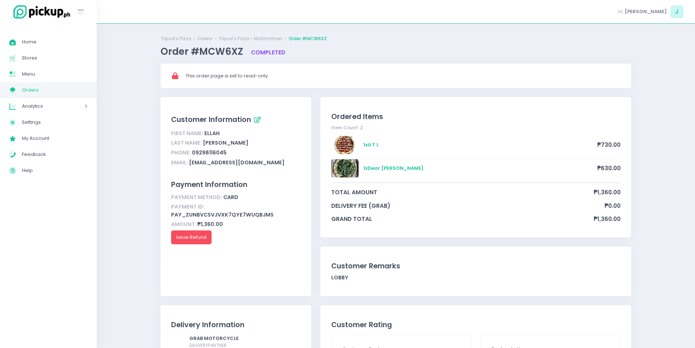
click at [239, 348] on div "delivery partner" at bounding box center [243, 345] width 108 height 7
click at [77, 95] on span "Orders" at bounding box center [55, 89] width 66 height 9
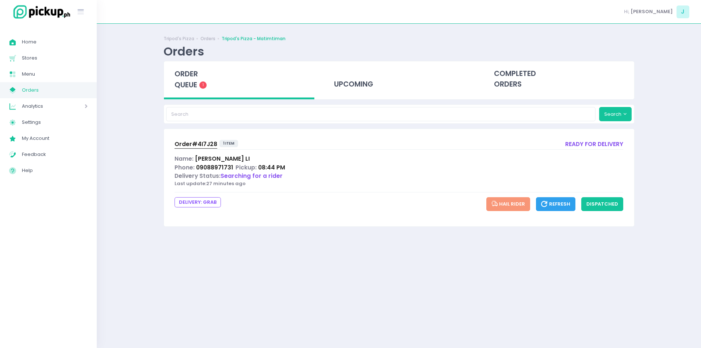
click at [204, 78] on div "order queue 1" at bounding box center [239, 80] width 151 height 38
click at [198, 145] on span "Order# 4I7J28" at bounding box center [195, 144] width 43 height 8
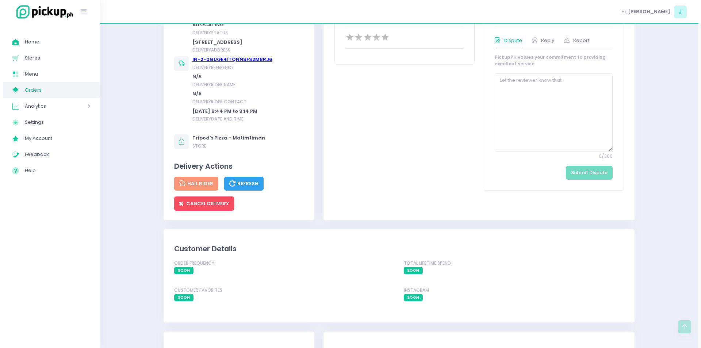
scroll to position [276, 0]
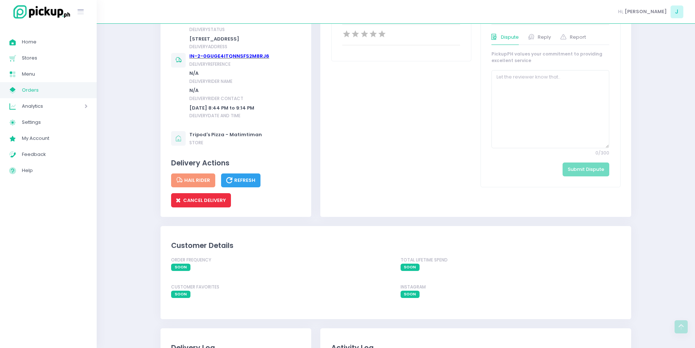
click at [212, 204] on span "CANCEL DELIVERY" at bounding box center [201, 200] width 50 height 7
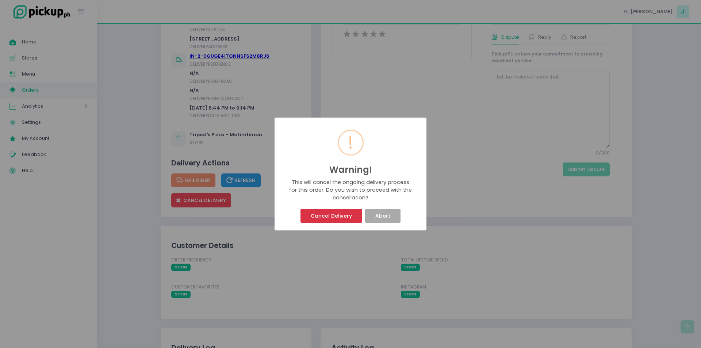
click at [329, 218] on button "Cancel Delivery" at bounding box center [330, 216] width 61 height 14
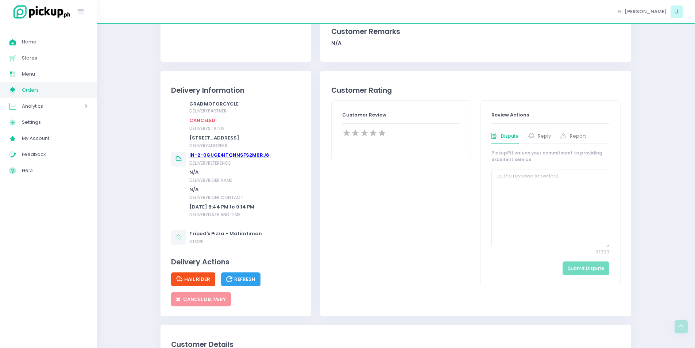
scroll to position [179, 0]
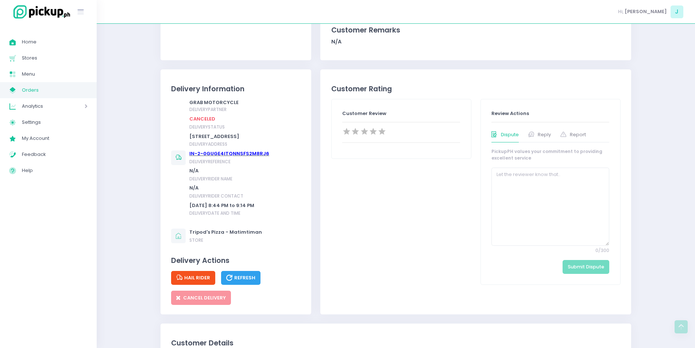
click at [202, 281] on span "Hail Rider" at bounding box center [193, 277] width 34 height 7
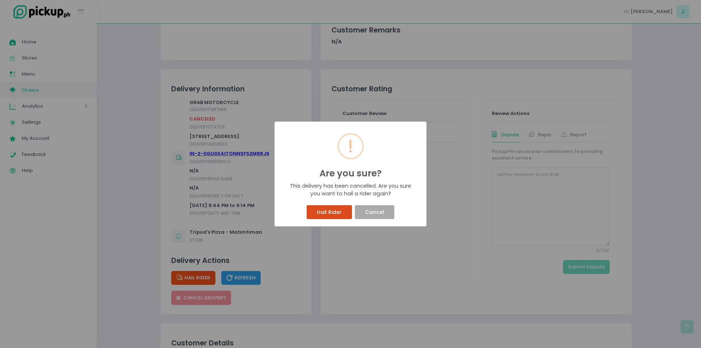
click at [339, 213] on button "Hail Rider" at bounding box center [329, 212] width 45 height 14
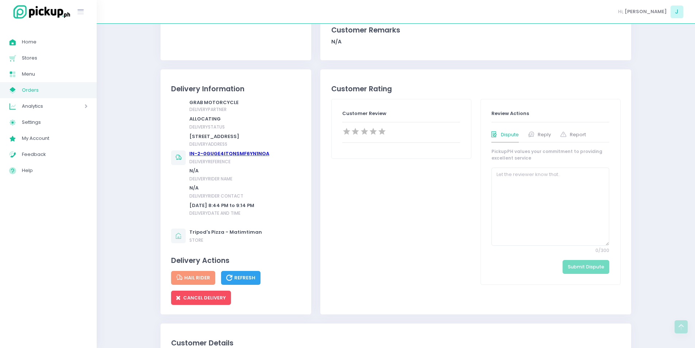
click at [47, 87] on span "Orders" at bounding box center [55, 89] width 66 height 9
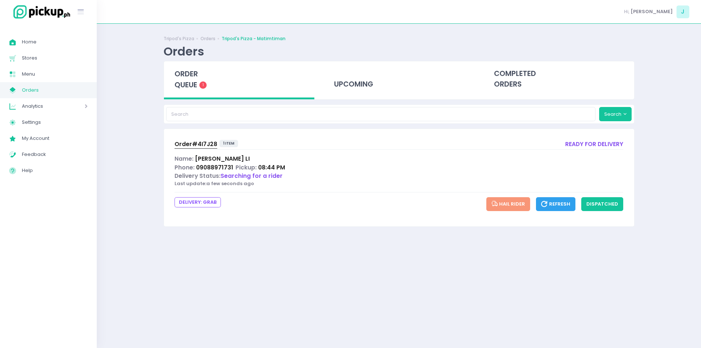
click at [155, 197] on div "Tripod's Pizza Orders Tripod's Pizza - Matimtiman Orders order queue 1 upcoming…" at bounding box center [398, 186] width 489 height 306
click at [195, 80] on div "order queue 1" at bounding box center [239, 80] width 151 height 38
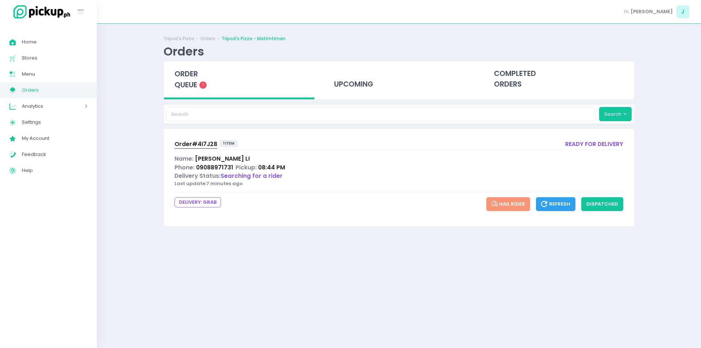
click at [195, 80] on div "order queue 1" at bounding box center [239, 80] width 151 height 38
click at [197, 141] on span "Order# 4I7J28" at bounding box center [195, 144] width 43 height 8
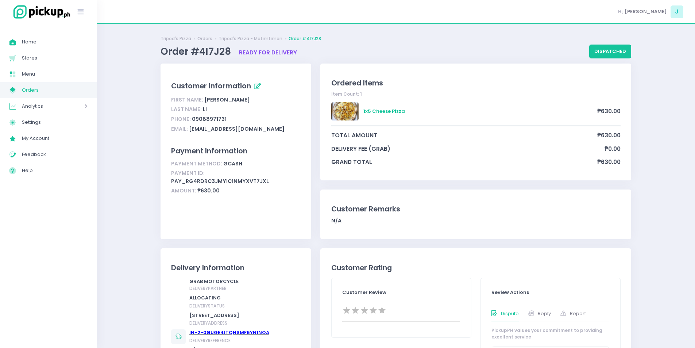
click at [45, 88] on span "Orders" at bounding box center [55, 89] width 66 height 9
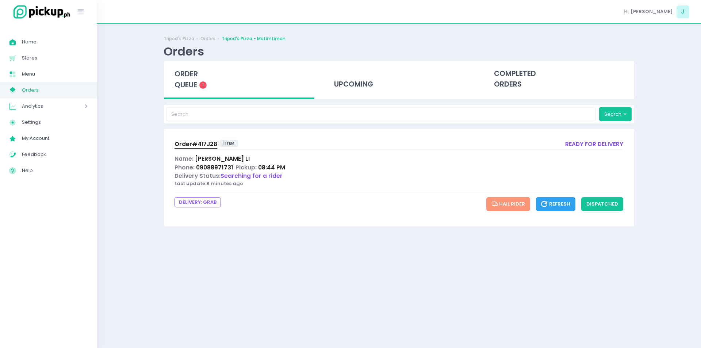
click at [187, 82] on span "order queue" at bounding box center [185, 79] width 23 height 21
click at [192, 72] on span "order queue" at bounding box center [185, 79] width 23 height 21
click at [199, 142] on span "Order# 4I7J28" at bounding box center [195, 144] width 43 height 8
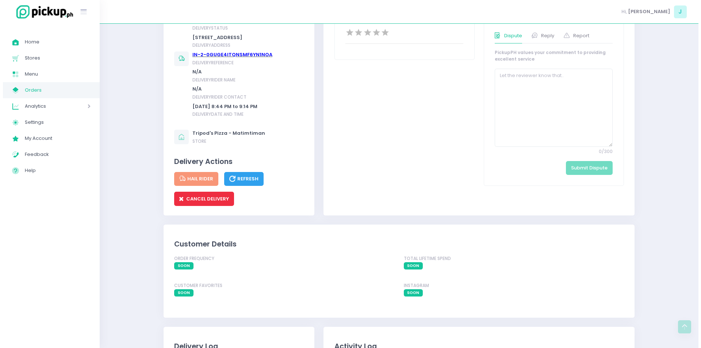
scroll to position [280, 0]
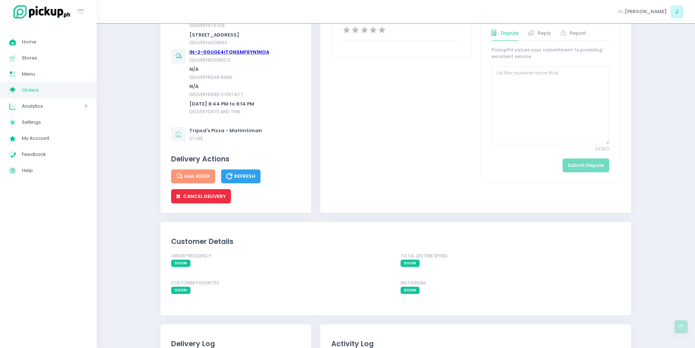
click at [216, 203] on button "CANCEL DELIVERY" at bounding box center [201, 196] width 60 height 14
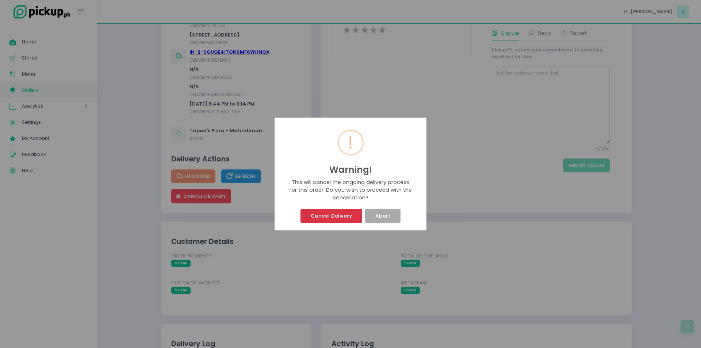
click at [335, 222] on button "Cancel Delivery" at bounding box center [330, 216] width 61 height 14
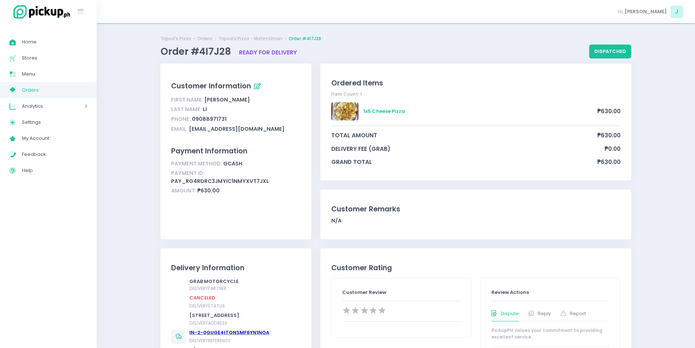
click at [65, 89] on span "Orders" at bounding box center [55, 89] width 66 height 9
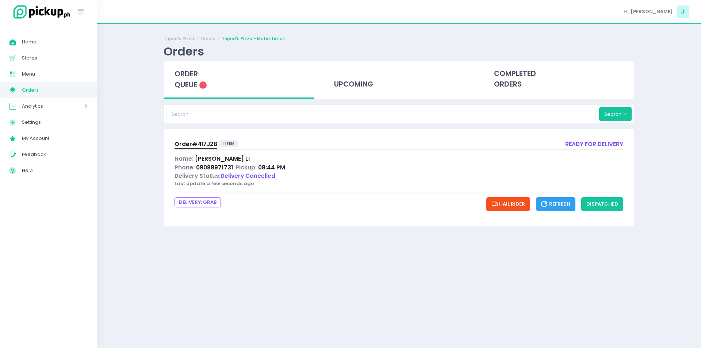
click at [177, 79] on span "order queue" at bounding box center [185, 79] width 23 height 21
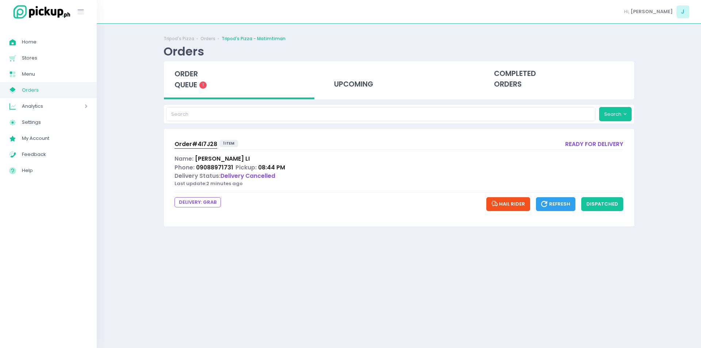
click at [177, 79] on span "order queue" at bounding box center [185, 79] width 23 height 21
click at [140, 221] on div "Tripod's Pizza Orders Tripod's Pizza - Matimtiman Orders order queue 1 upcoming…" at bounding box center [399, 186] width 604 height 306
click at [179, 77] on span "order queue" at bounding box center [185, 79] width 23 height 21
click at [186, 74] on span "order queue" at bounding box center [185, 79] width 23 height 21
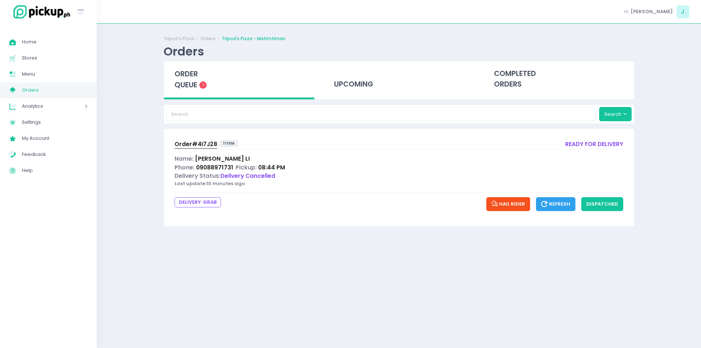
click at [128, 178] on div "Tripod's Pizza Orders Tripod's Pizza - Matimtiman Orders order queue 1 upcoming…" at bounding box center [399, 186] width 604 height 306
click at [196, 79] on div "order queue 1" at bounding box center [239, 80] width 151 height 38
click at [169, 66] on div "order queue 1" at bounding box center [239, 80] width 151 height 38
click at [193, 74] on span "order queue" at bounding box center [185, 79] width 23 height 21
click at [188, 80] on div "order queue 1" at bounding box center [239, 80] width 151 height 38
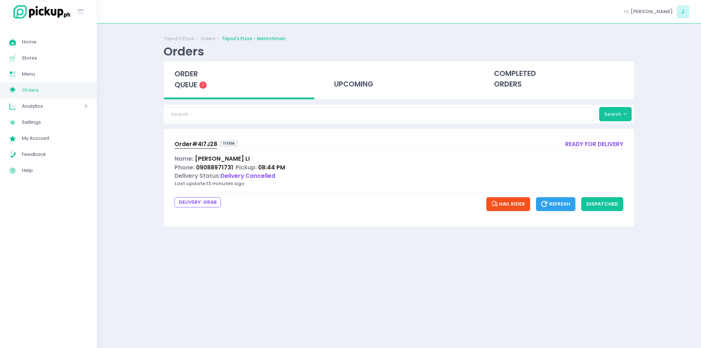
click at [188, 80] on div "order queue 1" at bounding box center [239, 80] width 151 height 38
drag, startPoint x: 188, startPoint y: 80, endPoint x: 244, endPoint y: 199, distance: 132.0
click at [244, 199] on div "Tripod's Pizza Orders Tripod's Pizza - Matimtiman Orders order queue 1 upcoming…" at bounding box center [398, 186] width 489 height 306
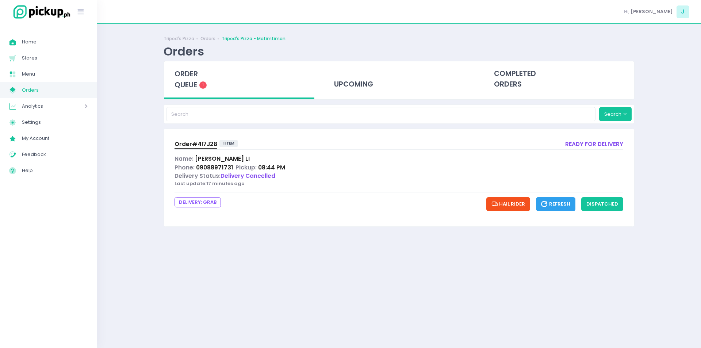
click at [266, 256] on div "Tripod's Pizza Orders Tripod's Pizza - Matimtiman Orders order queue 1 upcoming…" at bounding box center [398, 186] width 489 height 306
click at [170, 246] on div "Tripod's Pizza Orders Tripod's Pizza - Matimtiman Orders order queue 1 upcoming…" at bounding box center [398, 186] width 489 height 306
click at [193, 87] on span "order queue" at bounding box center [185, 79] width 23 height 21
click at [194, 87] on span "order queue" at bounding box center [185, 79] width 23 height 21
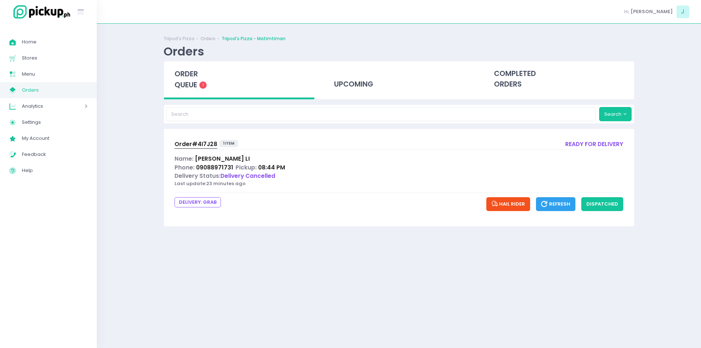
click at [194, 87] on span "order queue" at bounding box center [185, 79] width 23 height 21
click at [210, 144] on span "Order# 4I7J28" at bounding box center [195, 144] width 43 height 8
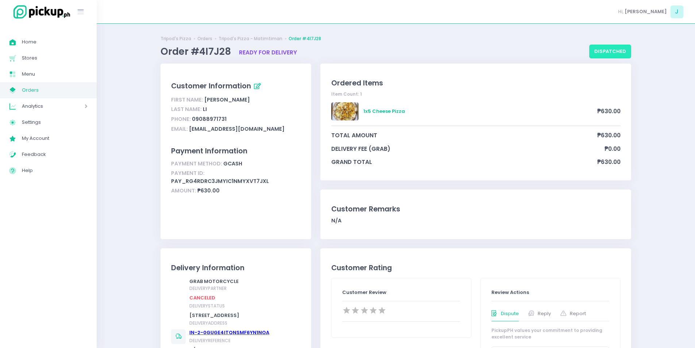
click at [615, 48] on button "dispatched" at bounding box center [611, 52] width 42 height 14
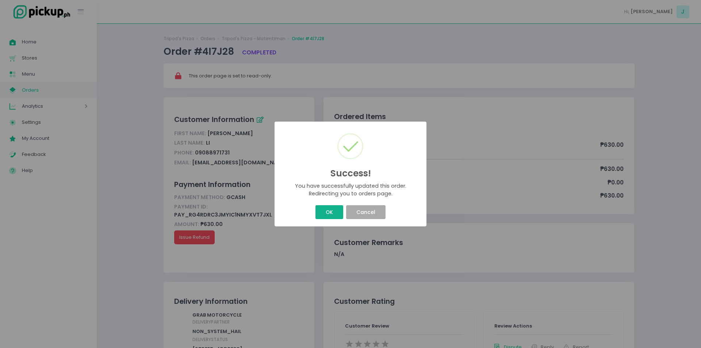
click at [325, 206] on button "OK" at bounding box center [328, 212] width 27 height 14
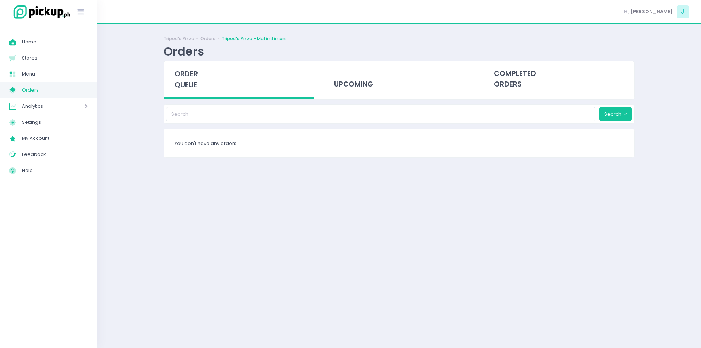
click at [200, 74] on div "order queue" at bounding box center [239, 80] width 151 height 38
click at [194, 77] on span "order queue" at bounding box center [185, 79] width 23 height 21
click at [197, 74] on span "order queue" at bounding box center [185, 79] width 23 height 21
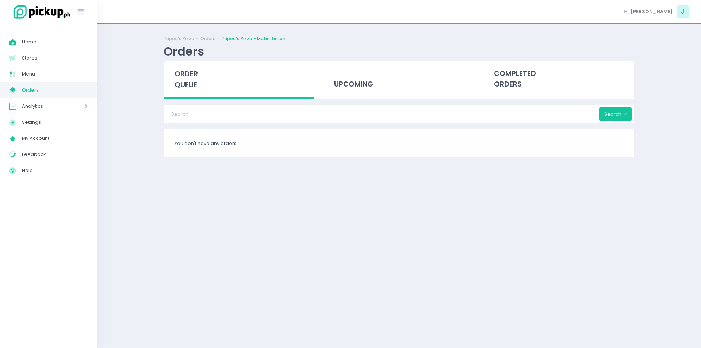
click at [191, 99] on div "order queue" at bounding box center [239, 80] width 151 height 38
